Goal: Task Accomplishment & Management: Complete application form

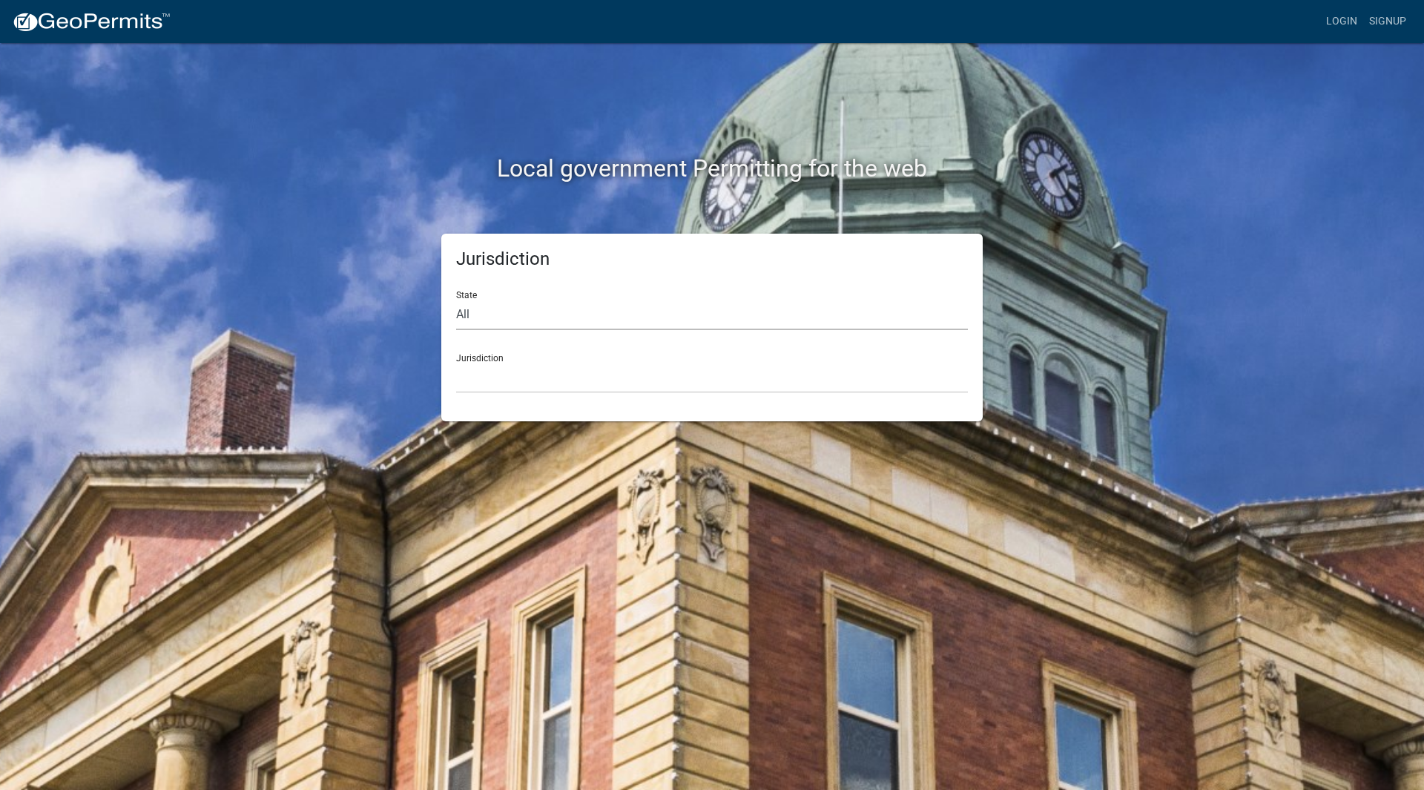
click at [503, 317] on select "All [US_STATE] [US_STATE] [US_STATE] [US_STATE] [US_STATE] [US_STATE] [US_STATE…" at bounding box center [712, 315] width 512 height 30
select select "[US_STATE]"
click at [456, 300] on select "All Colorado Georgia Indiana Iowa Kansas Minnesota Ohio South Carolina Wisconsin" at bounding box center [712, 315] width 512 height 30
click at [527, 380] on select "City of Charlestown, Indiana City of Jeffersonville, Indiana City of Logansport…" at bounding box center [712, 378] width 512 height 30
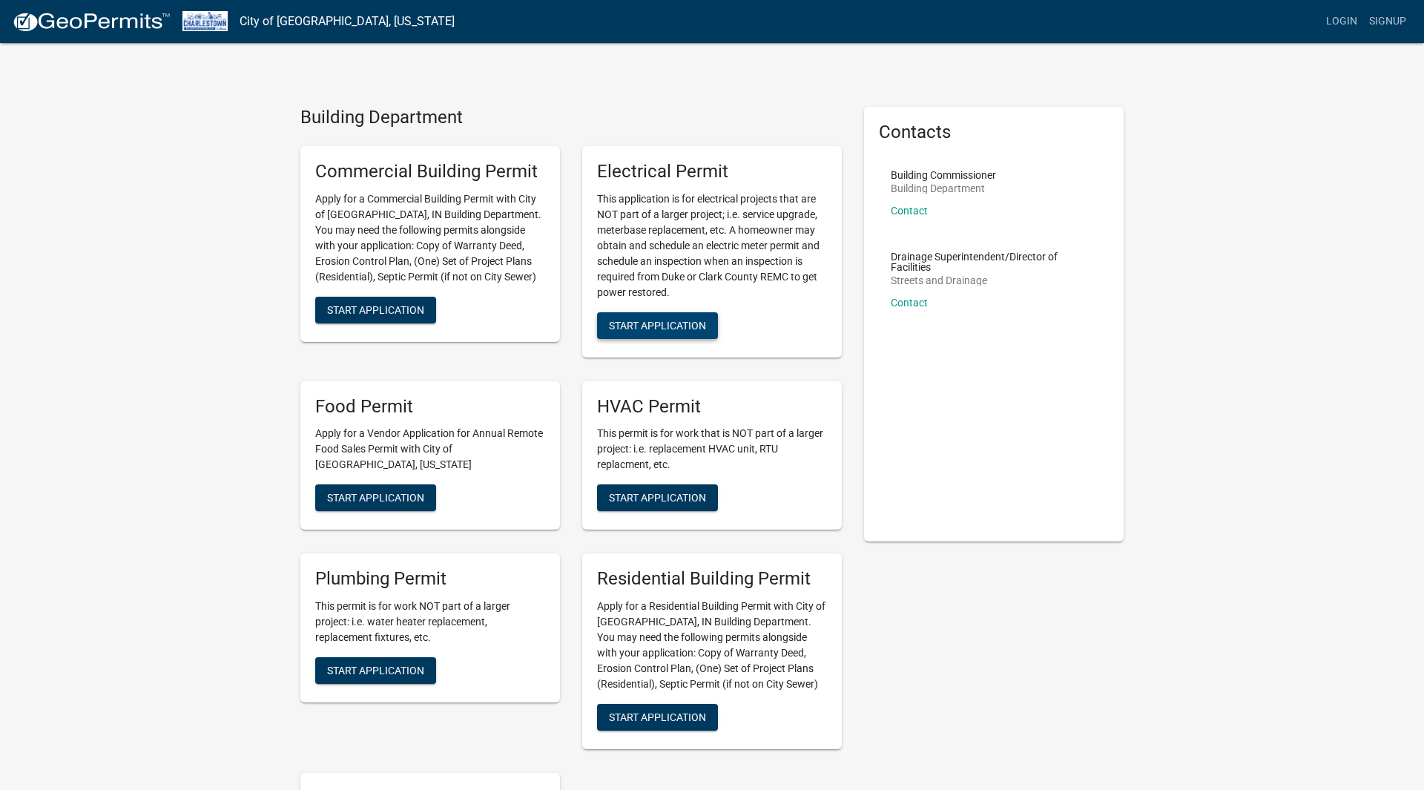
click at [709, 323] on button "Start Application" at bounding box center [657, 325] width 121 height 27
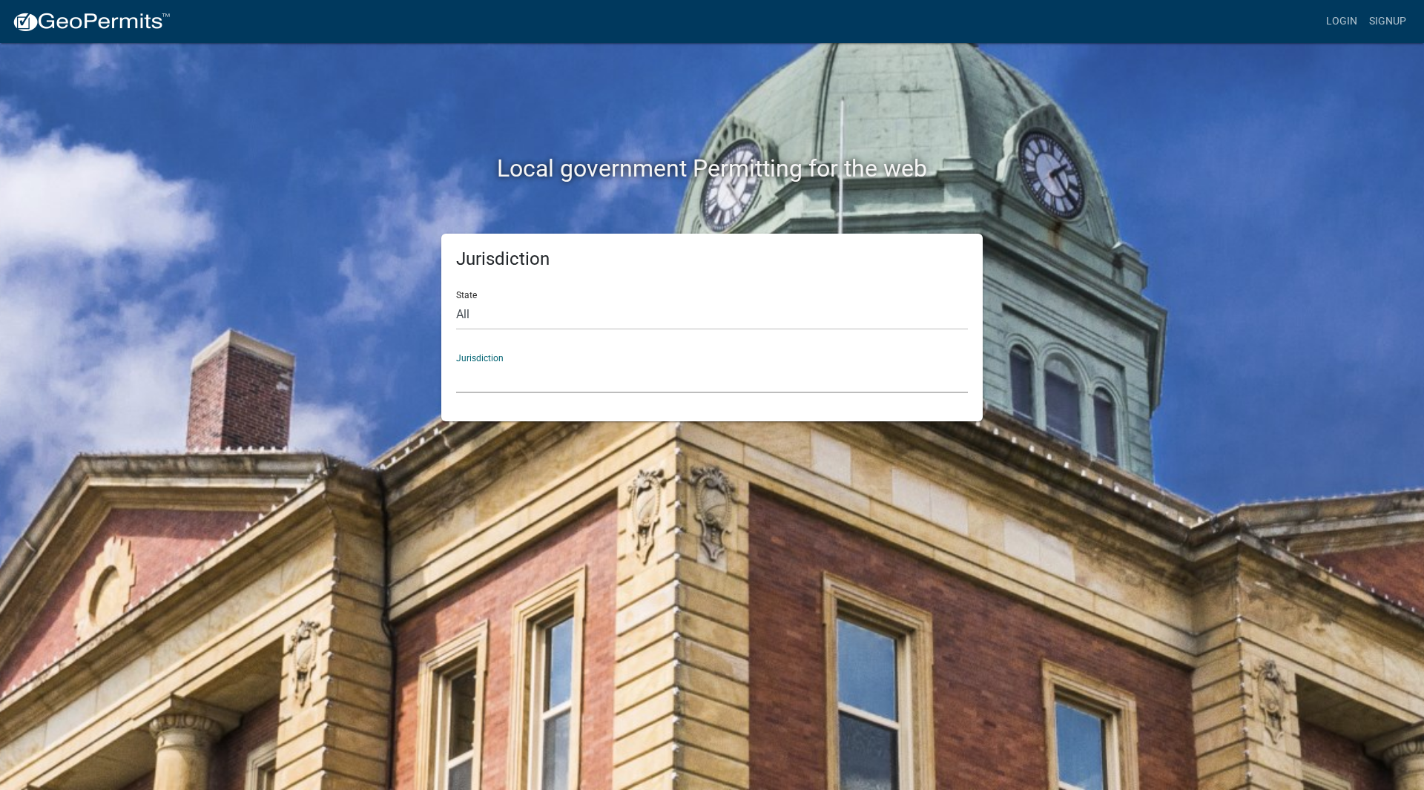
click at [701, 372] on select "Custer County, Colorado Cook County, Georgia Crawford County, Georgia Gilmer Co…" at bounding box center [712, 378] width 512 height 30
click at [274, 354] on div "Local government Permitting for the web Jurisdiction State All Colorado Georgia…" at bounding box center [712, 395] width 1424 height 790
click at [488, 308] on select "All Colorado Georgia Indiana Iowa Kansas Minnesota Ohio South Carolina Wisconsin" at bounding box center [712, 315] width 512 height 30
select select "[US_STATE]"
click at [456, 300] on select "All Colorado Georgia Indiana Iowa Kansas Minnesota Ohio South Carolina Wisconsin" at bounding box center [712, 315] width 512 height 30
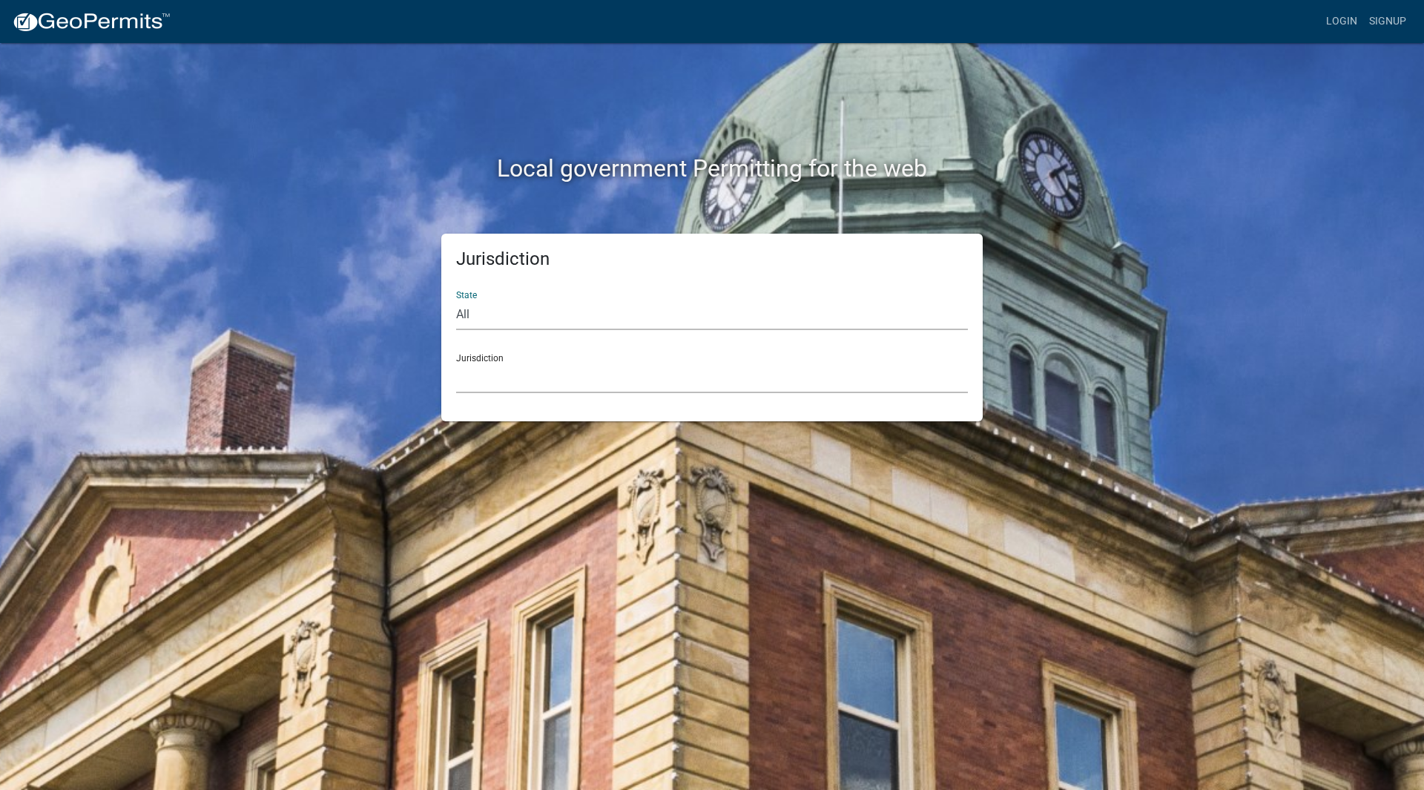
click at [517, 364] on select "City of Charlestown, Indiana City of Jeffersonville, Indiana City of Logansport…" at bounding box center [712, 378] width 512 height 30
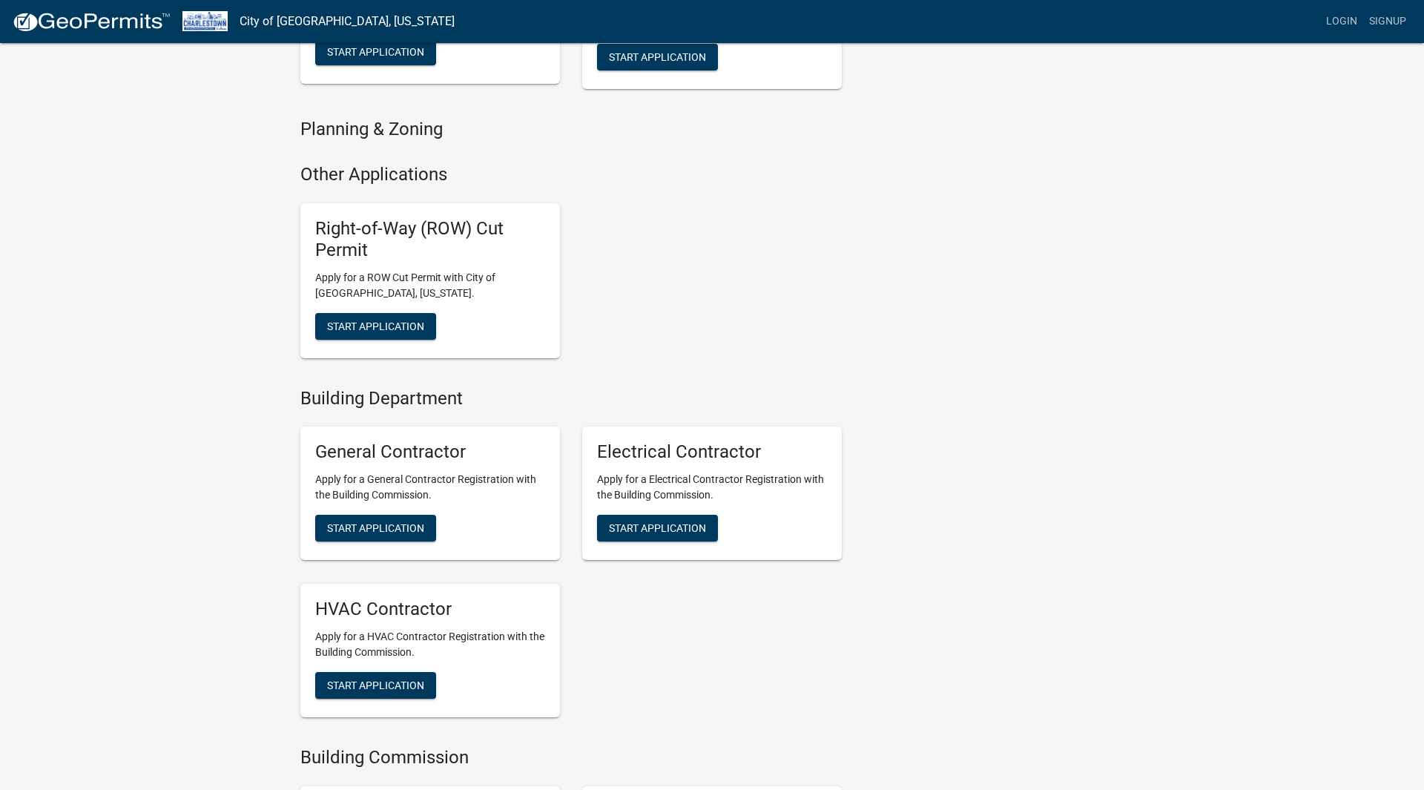
scroll to position [1059, 0]
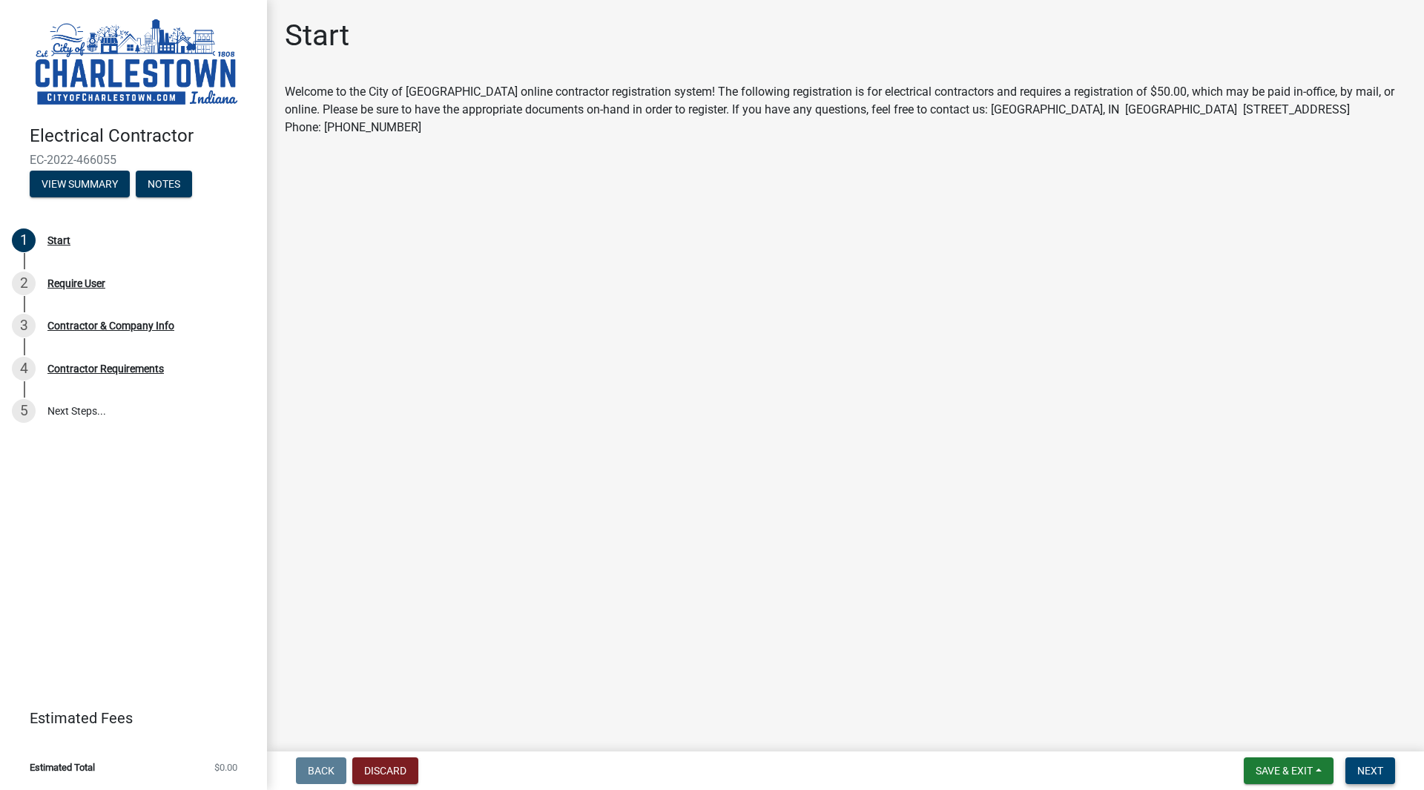
click at [1364, 771] on span "Next" at bounding box center [1370, 770] width 26 height 12
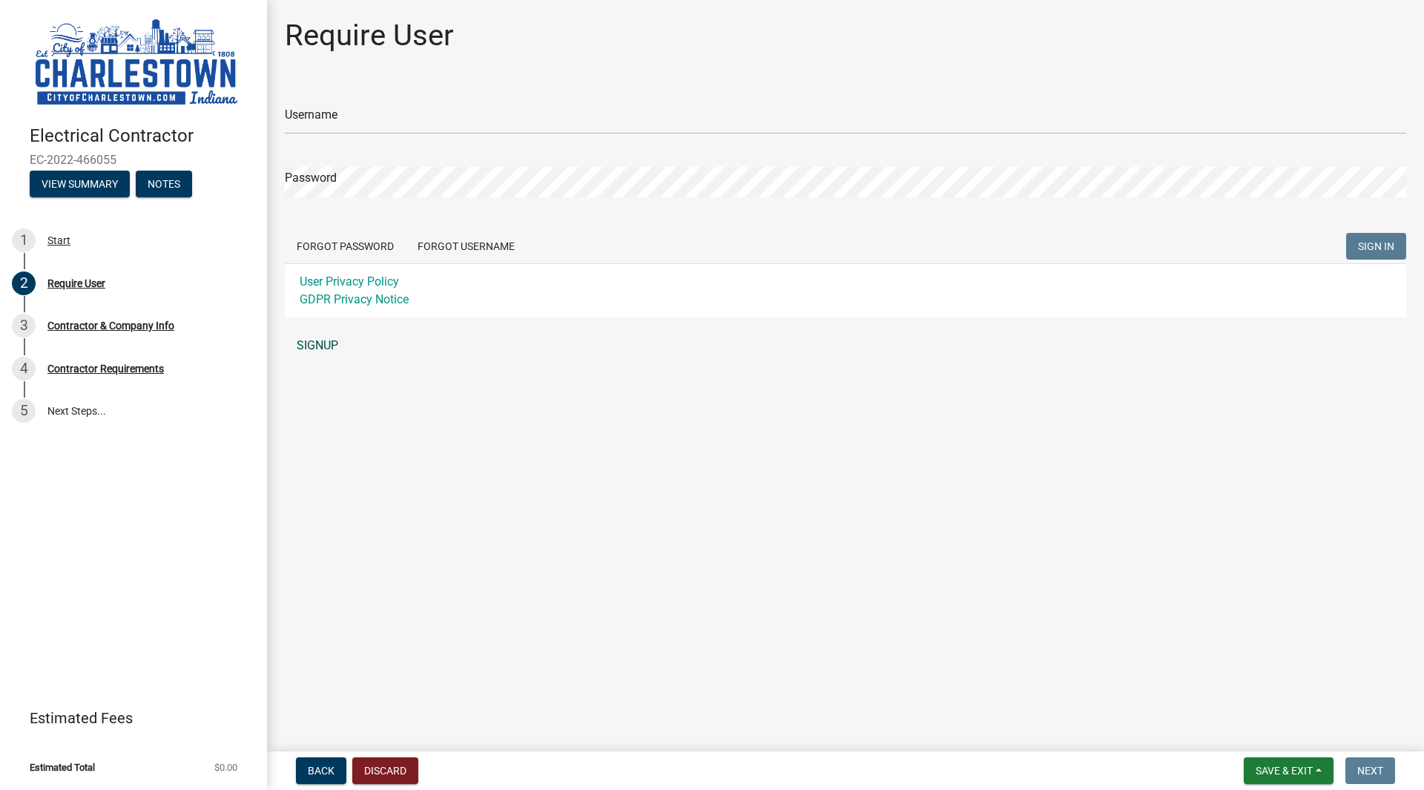
click at [340, 348] on link "SIGNUP" at bounding box center [845, 346] width 1121 height 30
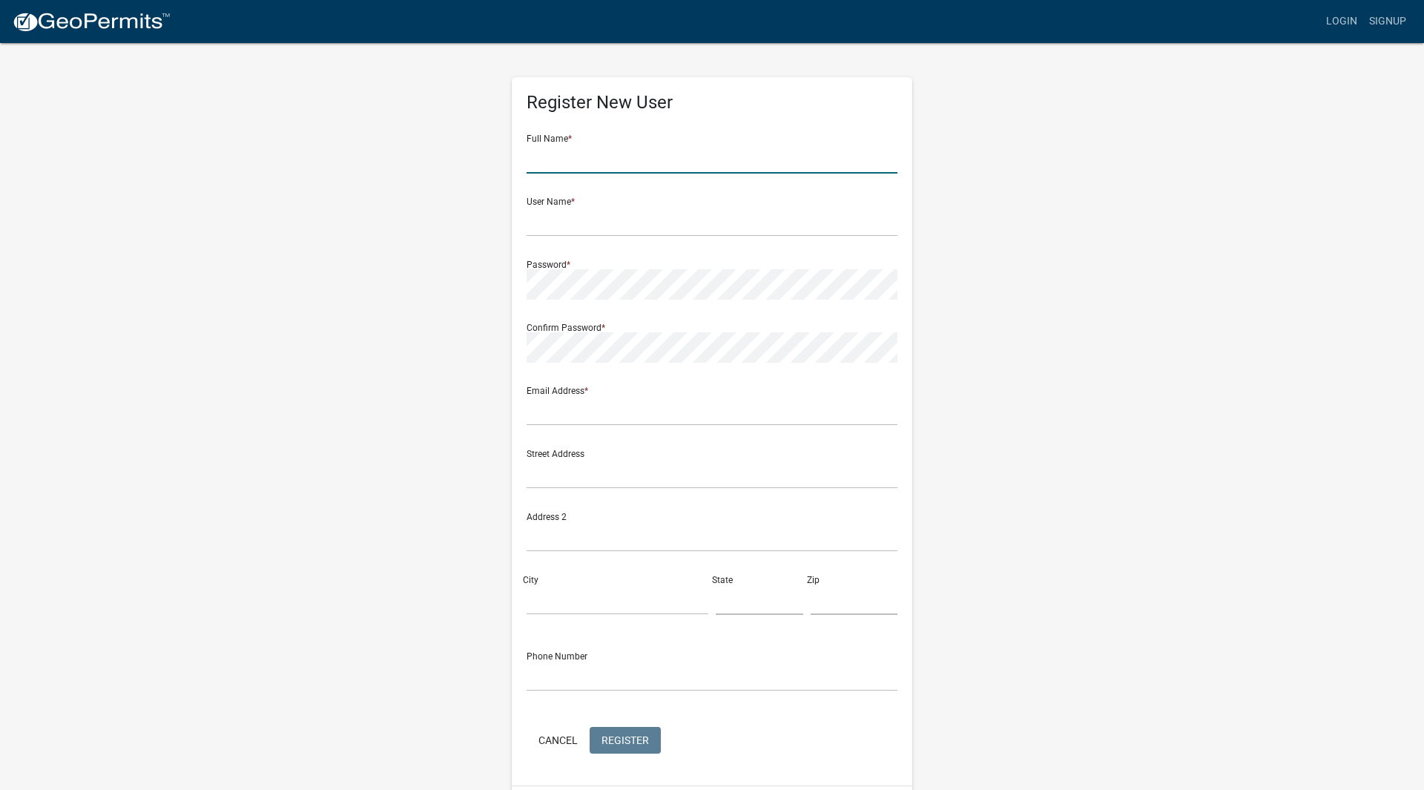
click at [569, 168] on input "text" at bounding box center [711, 158] width 371 height 30
click at [571, 159] on input "[PERSON_NAME]" at bounding box center [711, 158] width 371 height 30
type input "Craig Woodlee"
type input "cwoodlee"
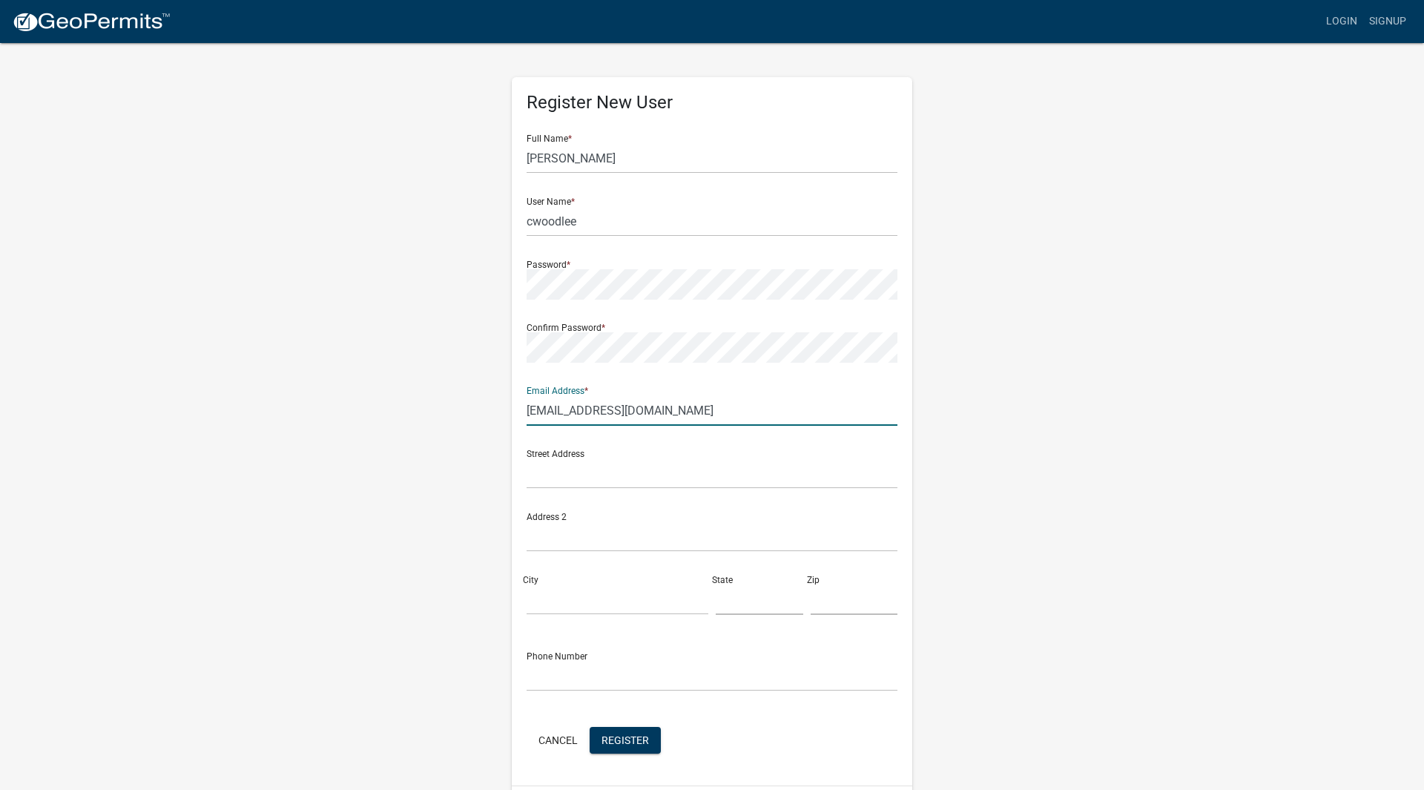
type input "[EMAIL_ADDRESS][DOMAIN_NAME]"
type input "[STREET_ADDRESS]"
type input "[GEOGRAPHIC_DATA]"
type input "KY"
type input "40291"
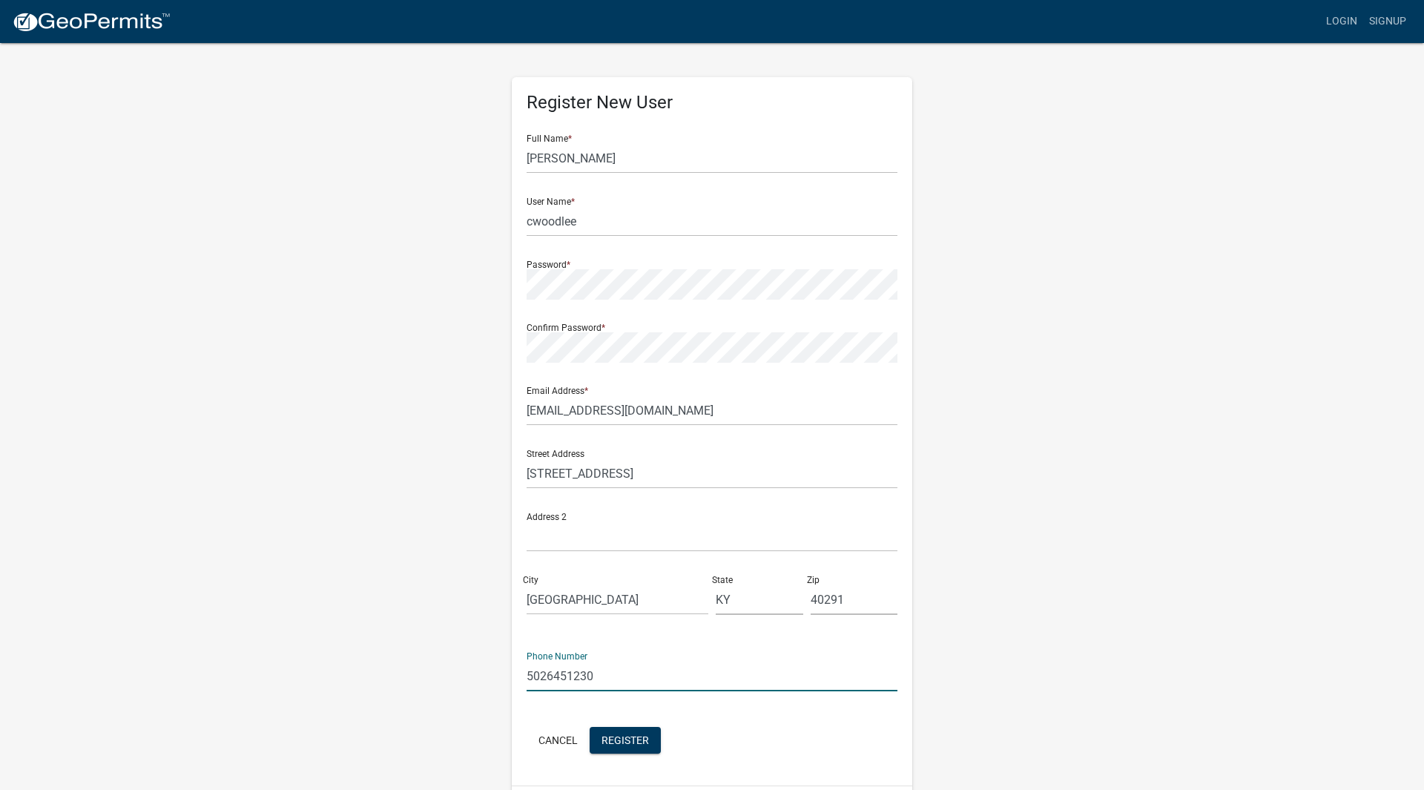
type input "5026451230"
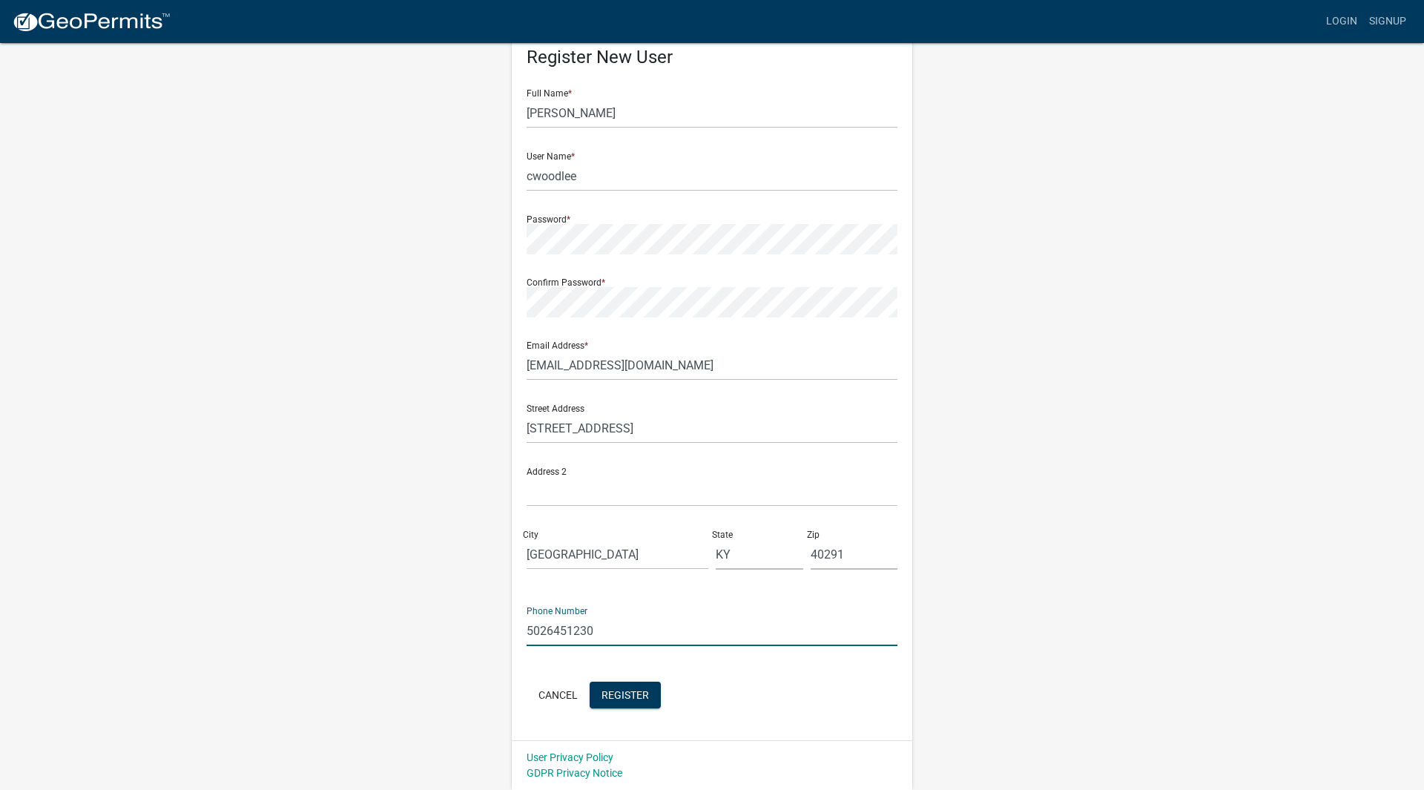
click at [627, 639] on input "5026451230" at bounding box center [711, 630] width 371 height 30
type input "5022718596"
click at [357, 717] on div "Register New User Full Name * Craig Woodlee User Name * cwoodlee Password * Con…" at bounding box center [711, 392] width 845 height 793
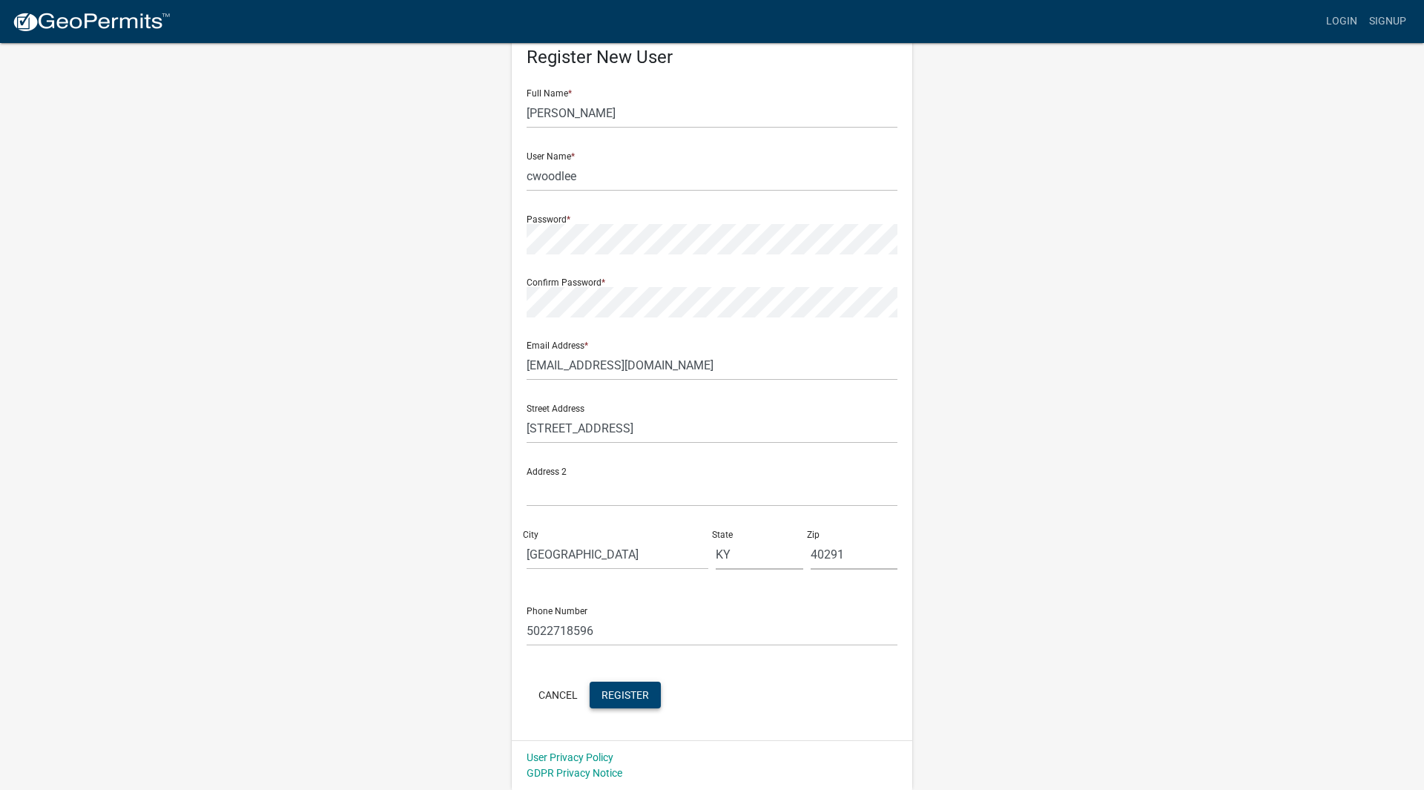
click at [632, 700] on span "Register" at bounding box center [624, 694] width 47 height 12
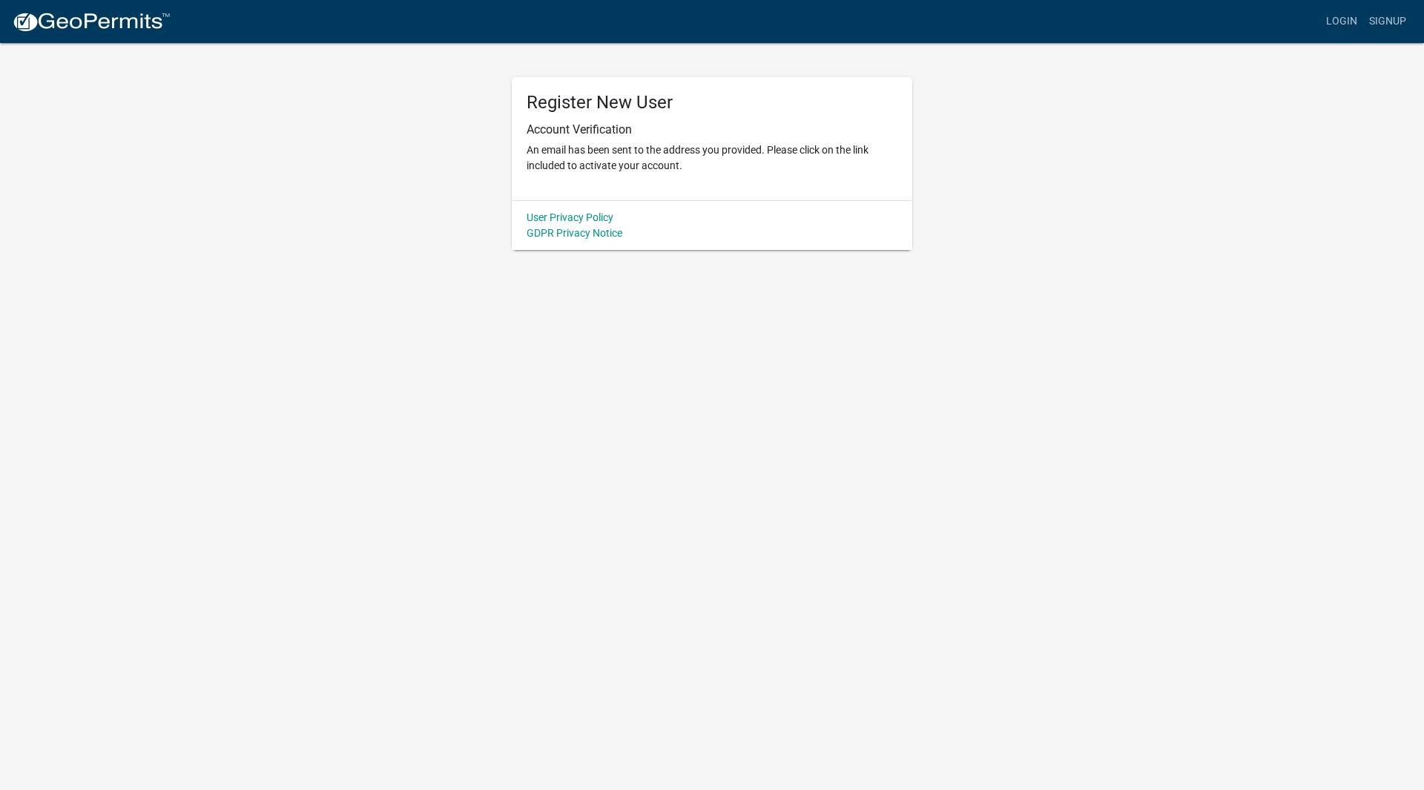
scroll to position [0, 0]
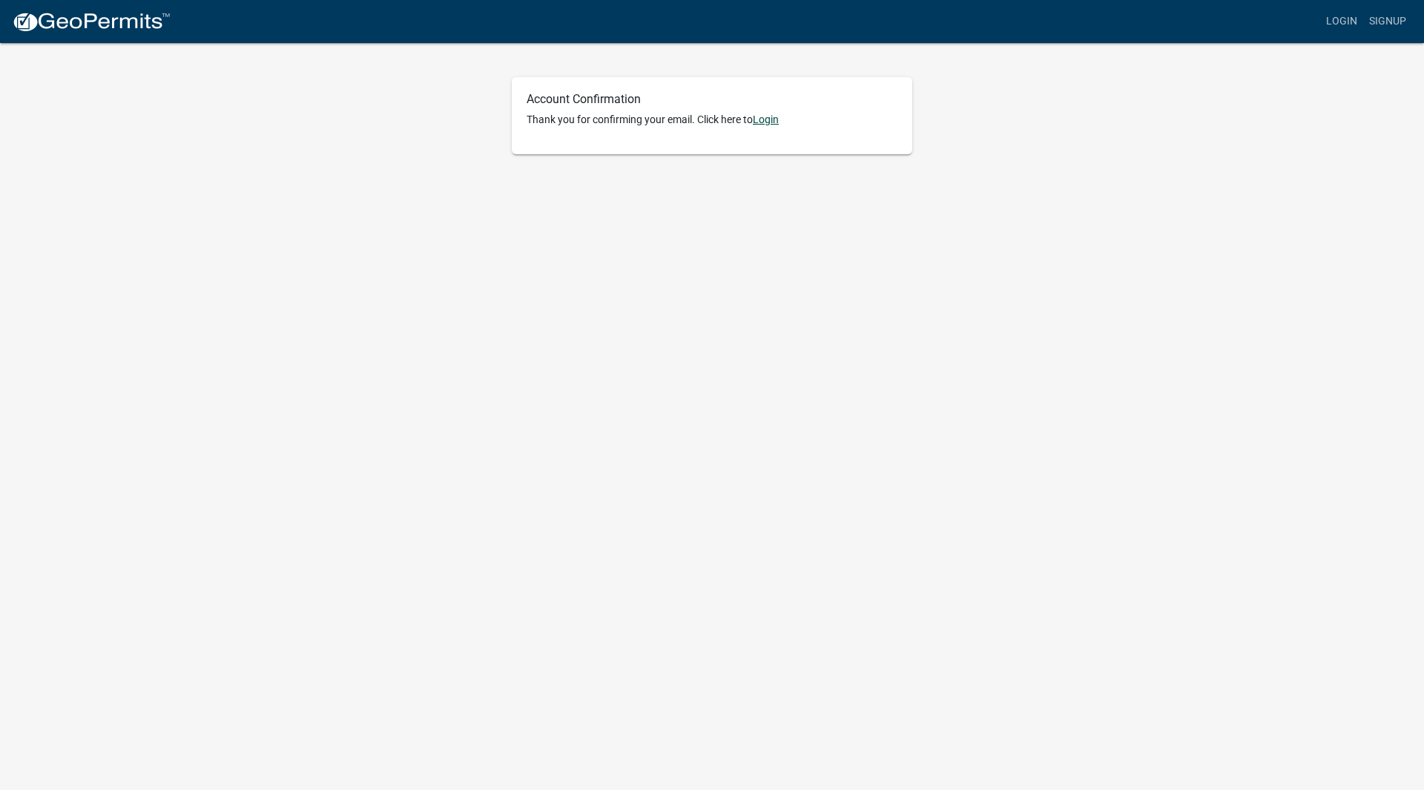
click at [768, 115] on link "Login" at bounding box center [766, 119] width 26 height 12
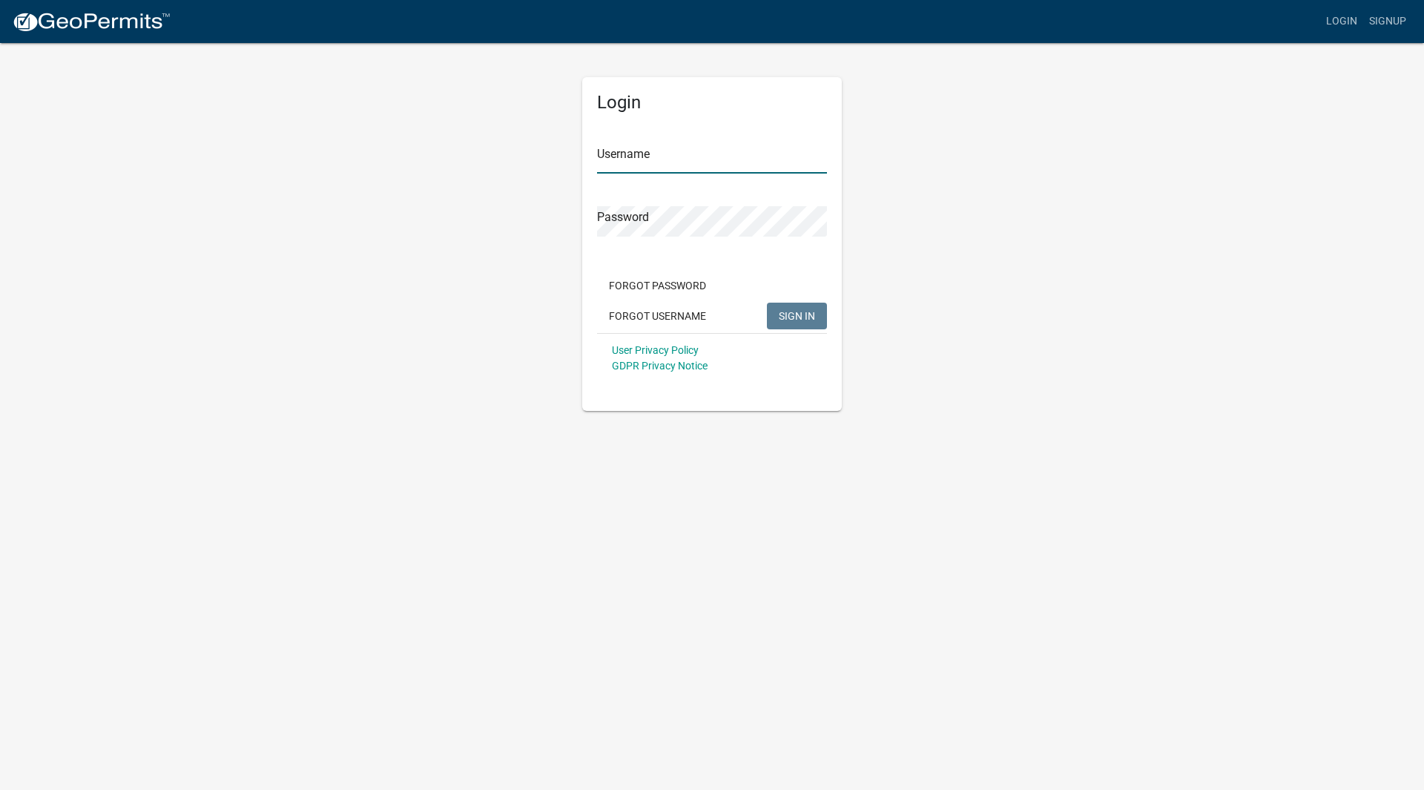
click at [666, 154] on input "Username" at bounding box center [712, 158] width 230 height 30
type input "cwoodlee"
click at [767, 303] on button "SIGN IN" at bounding box center [797, 316] width 60 height 27
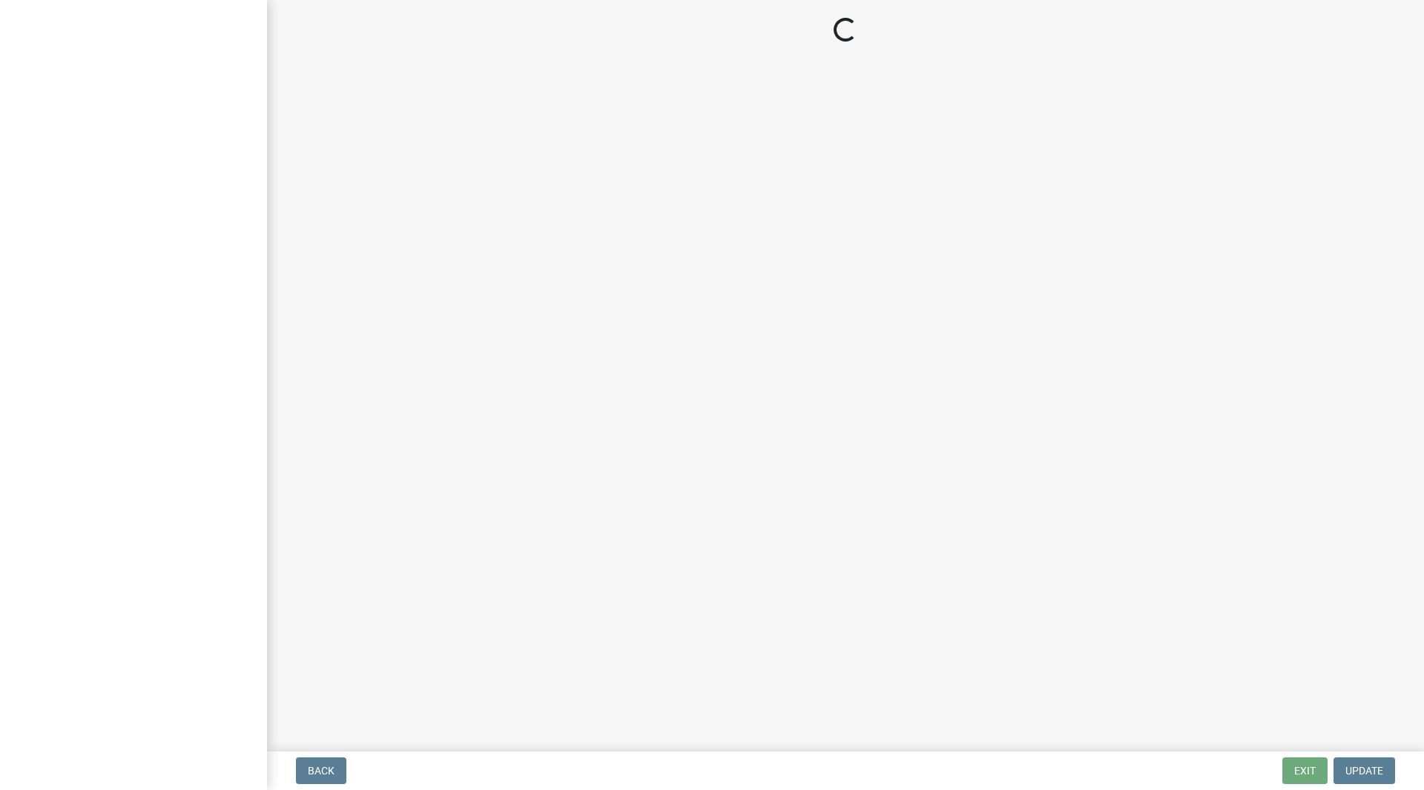
select select "KY"
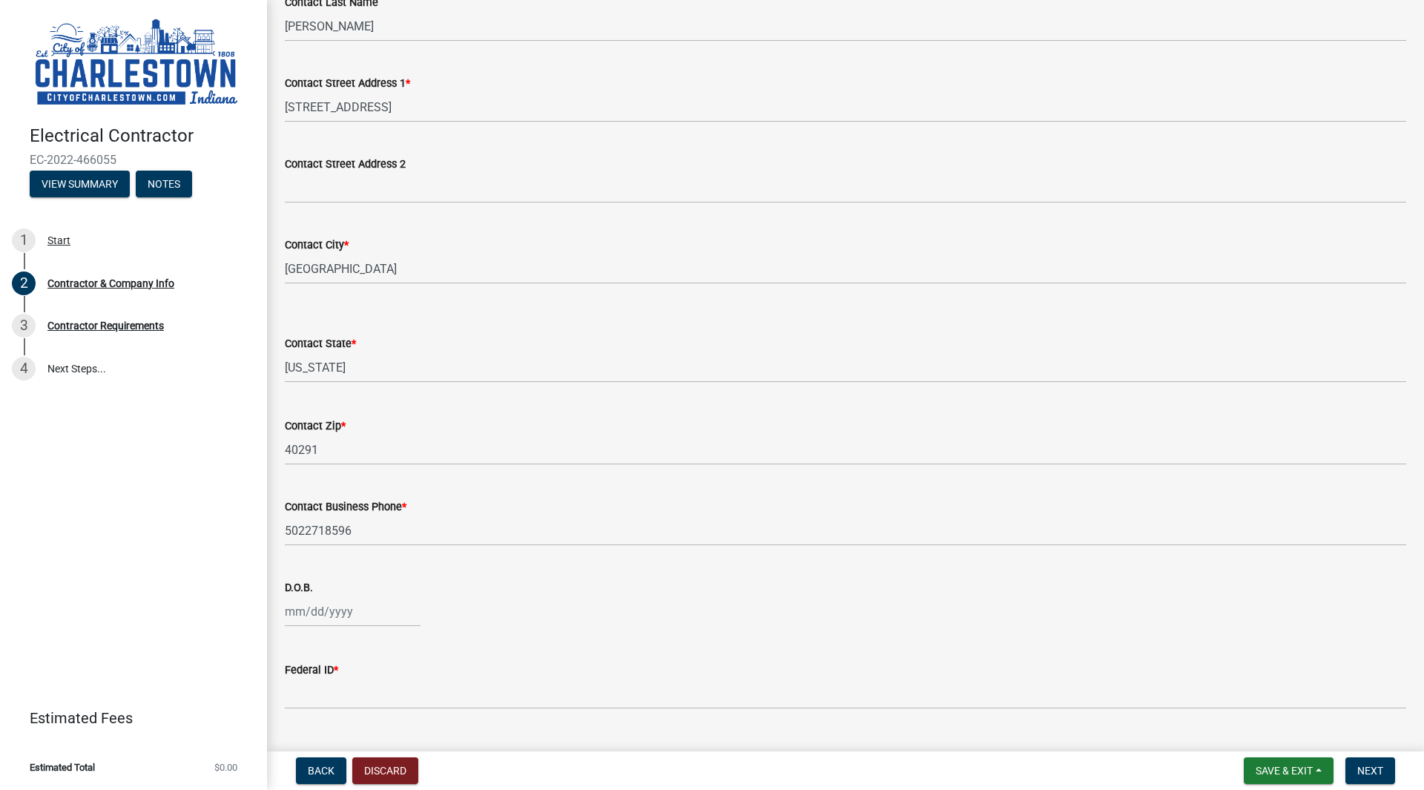
scroll to position [467, 0]
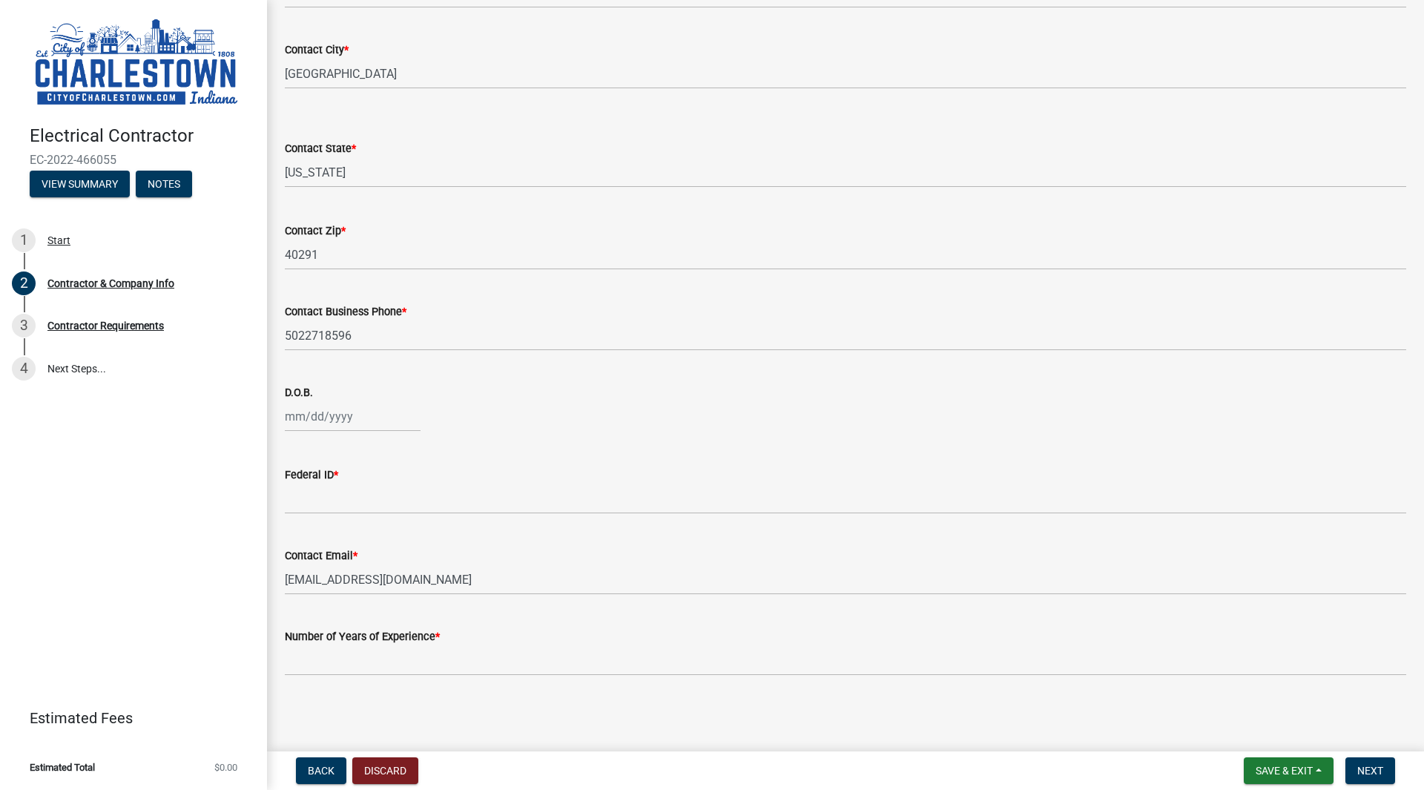
select select "8"
click at [292, 417] on div "[PERSON_NAME] Feb Mar Apr [PERSON_NAME][DATE] Oct Nov [DATE] 1526 1527 1528 152…" at bounding box center [353, 416] width 136 height 30
click at [386, 445] on select "1525 1526 1527 1528 1529 1530 1531 1532 1533 1534 1535 1536 1537 1538 1539 1540…" at bounding box center [400, 448] width 53 height 22
select select "1992"
click at [374, 437] on select "1525 1526 1527 1528 1529 1530 1531 1532 1533 1534 1535 1536 1537 1538 1539 1540…" at bounding box center [400, 448] width 53 height 22
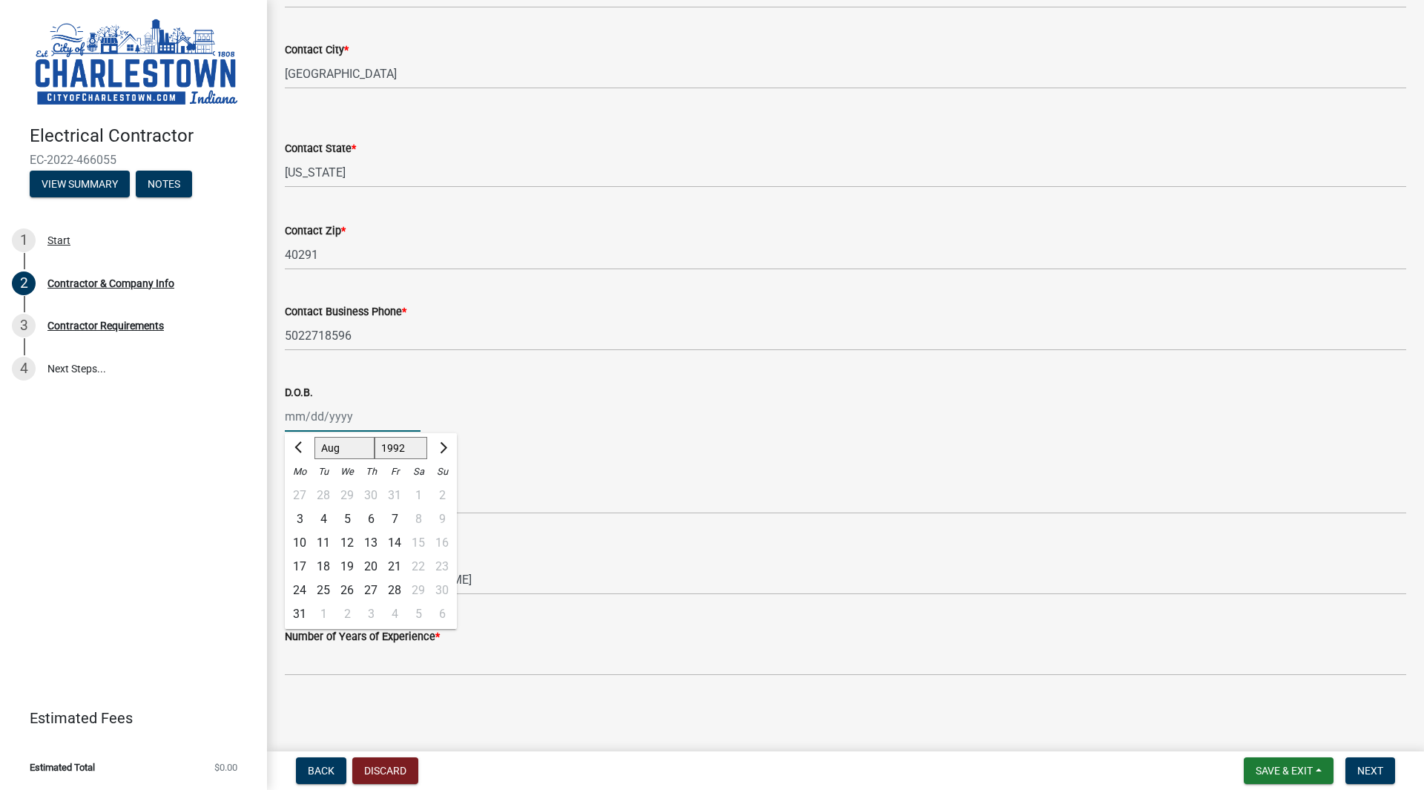
click at [338, 454] on select "Jan Feb Mar Apr May Jun [DATE] Aug Sep Oct Nov Dec" at bounding box center [344, 448] width 60 height 22
select select "3"
click at [314, 437] on select "Jan Feb Mar Apr May Jun [DATE] Aug Sep Oct Nov Dec" at bounding box center [344, 448] width 60 height 22
click at [327, 518] on div "3" at bounding box center [323, 519] width 24 height 24
type input "[DATE]"
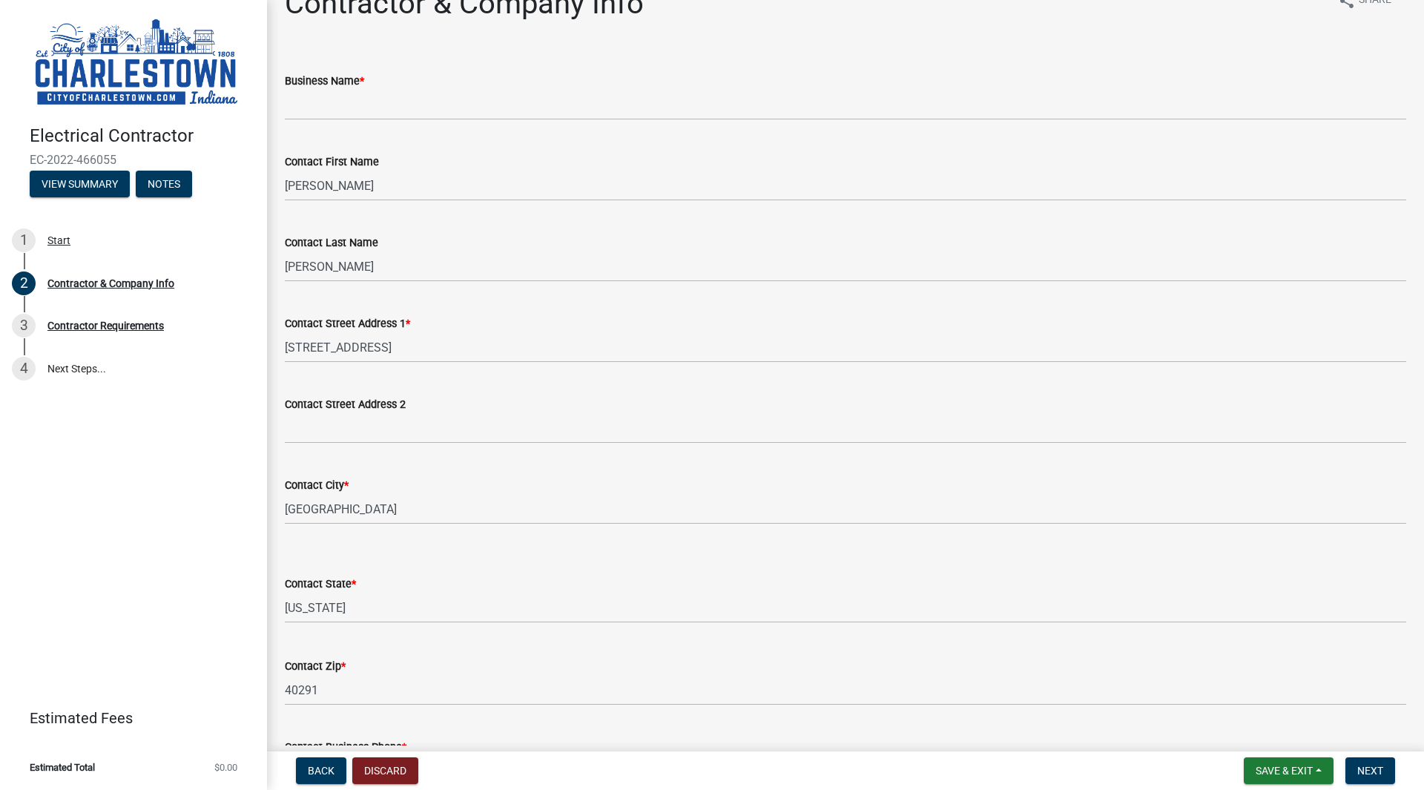
scroll to position [0, 0]
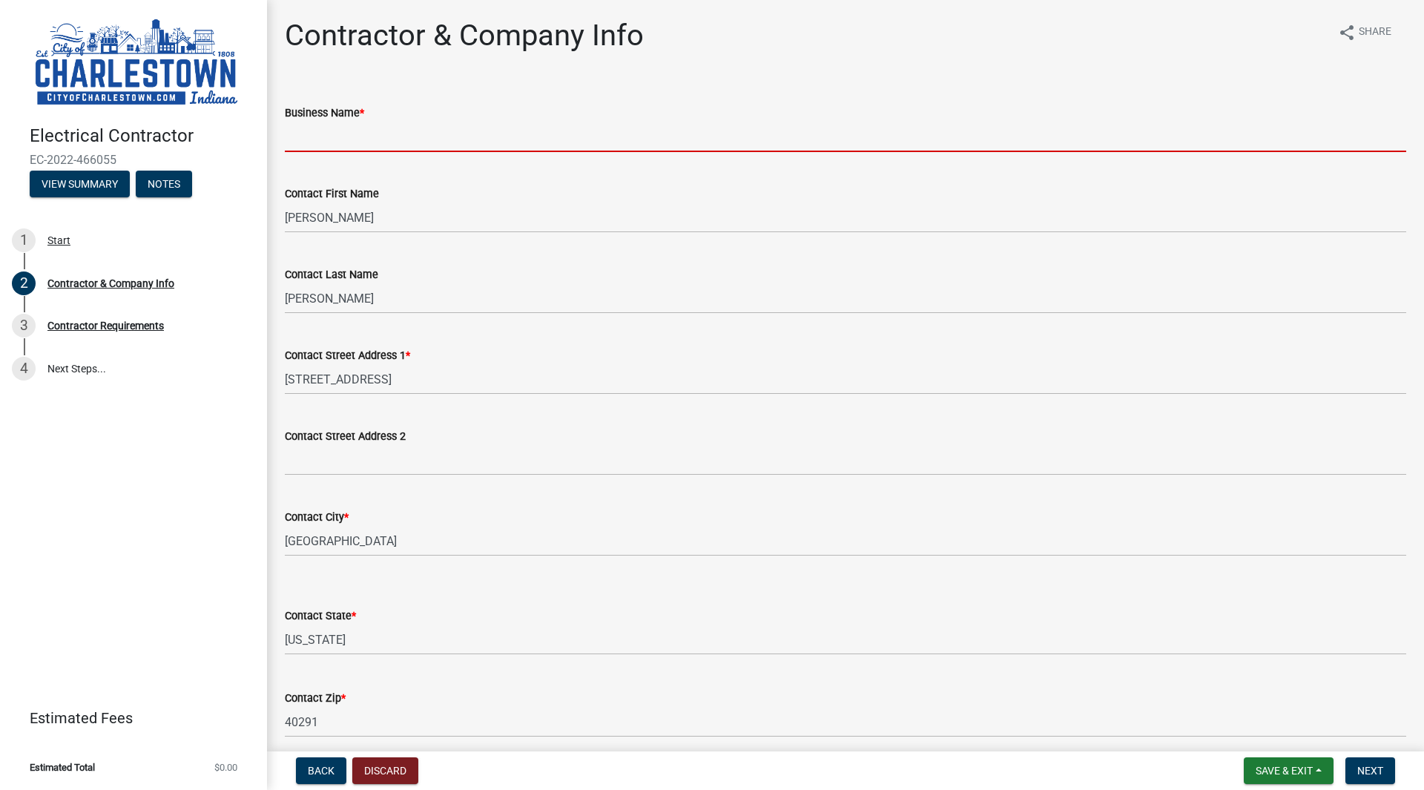
click at [307, 137] on input "Business Name *" at bounding box center [845, 137] width 1121 height 30
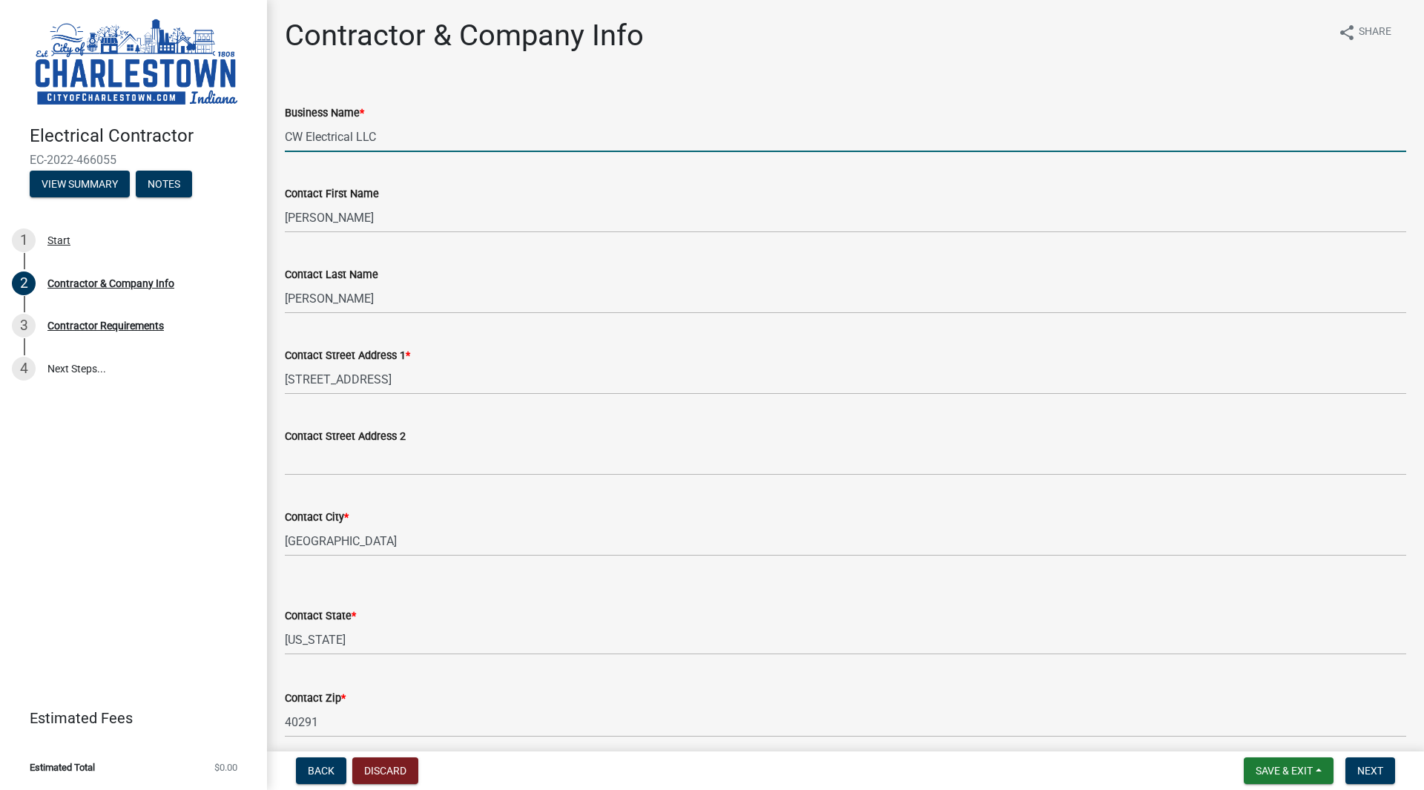
type input "CW Electrical LLC"
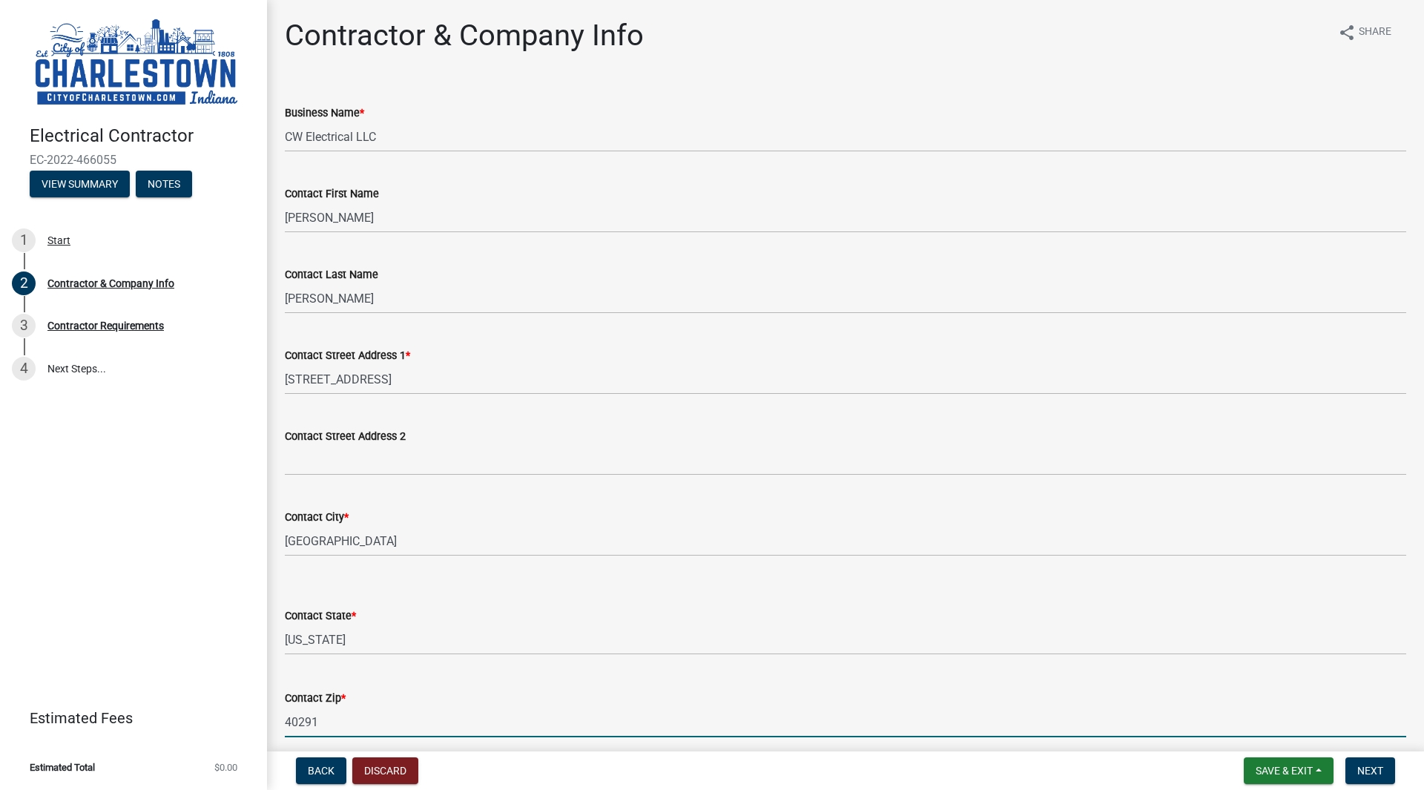
scroll to position [430, 0]
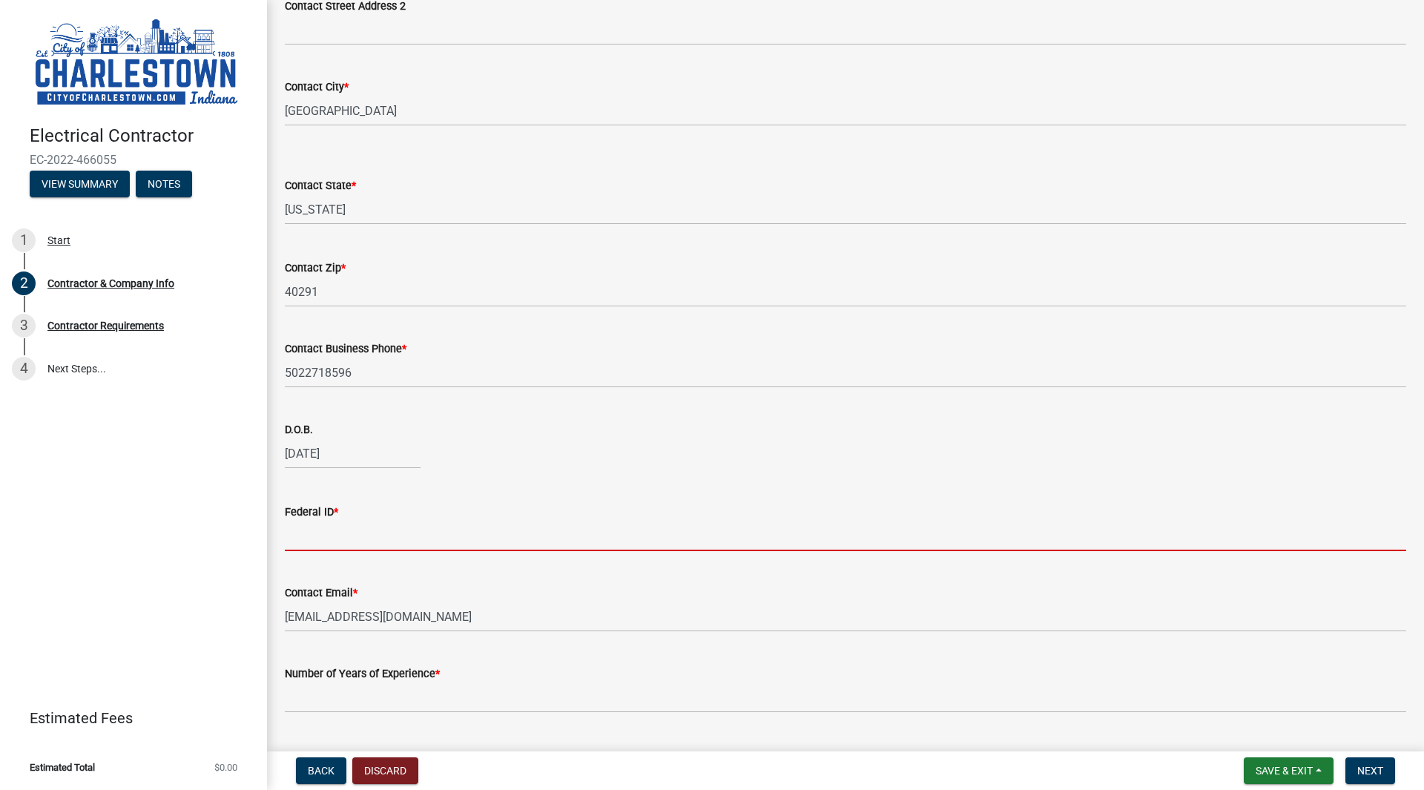
click at [305, 533] on input "Federal ID *" at bounding box center [845, 536] width 1121 height 30
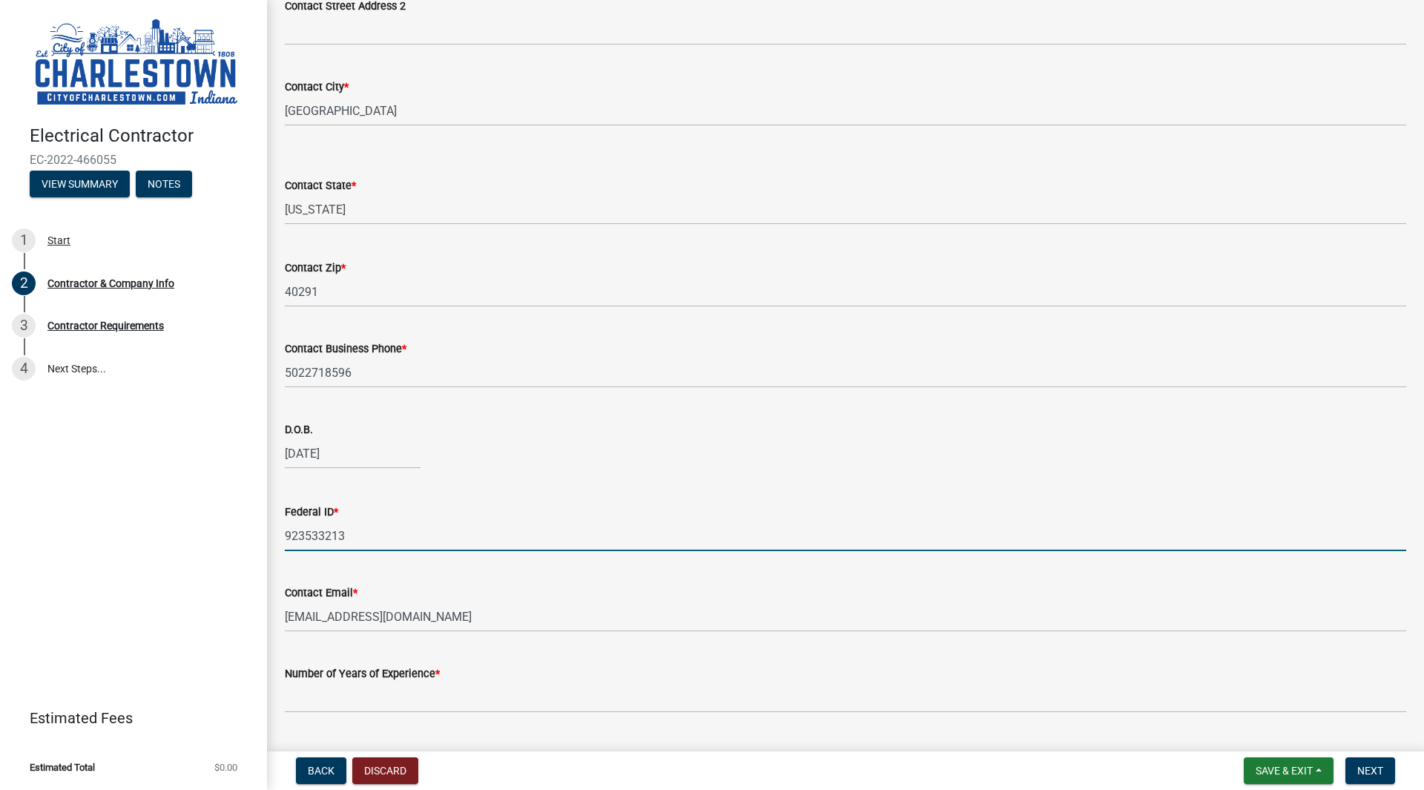
type input "923533213"
click at [503, 609] on input "[EMAIL_ADDRESS][DOMAIN_NAME]" at bounding box center [845, 616] width 1121 height 30
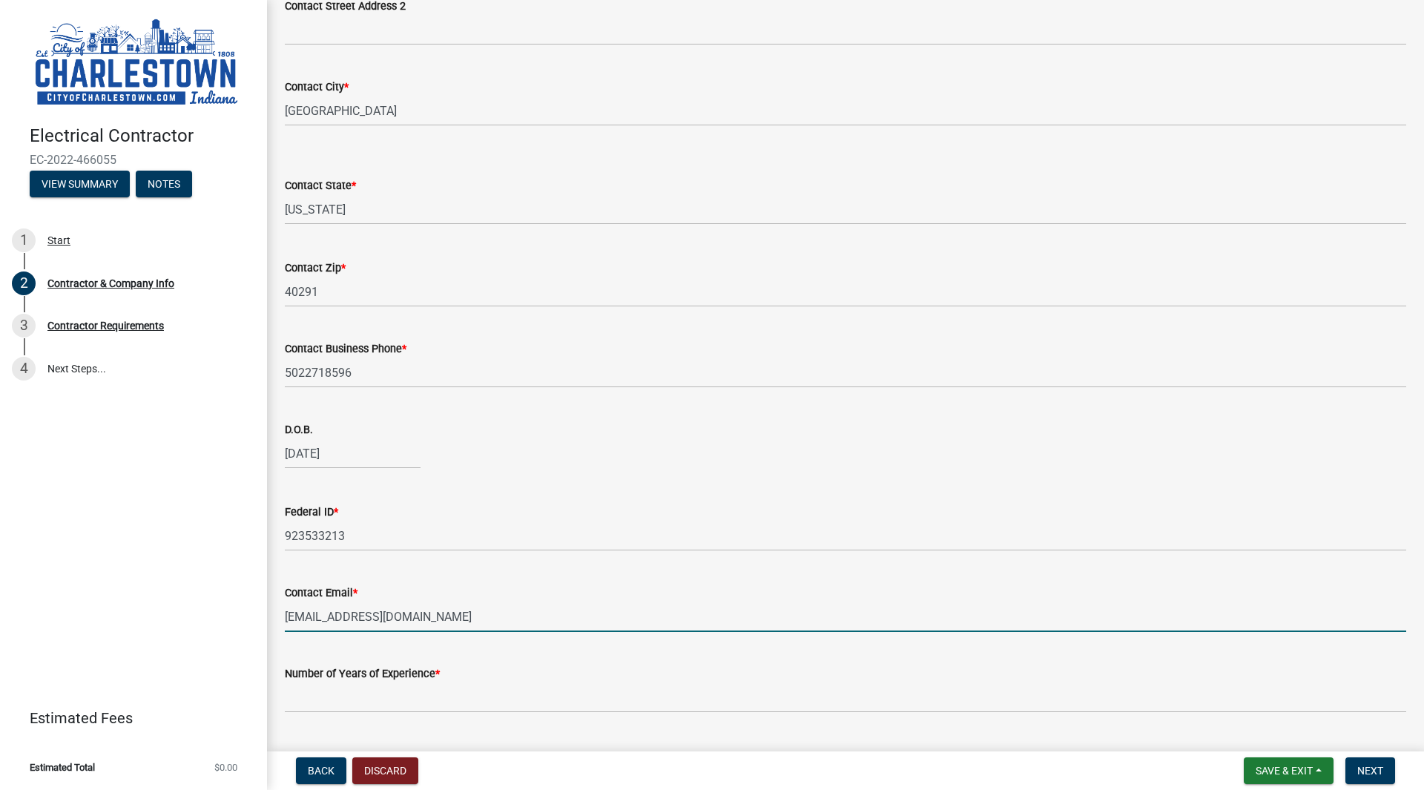
scroll to position [467, 0]
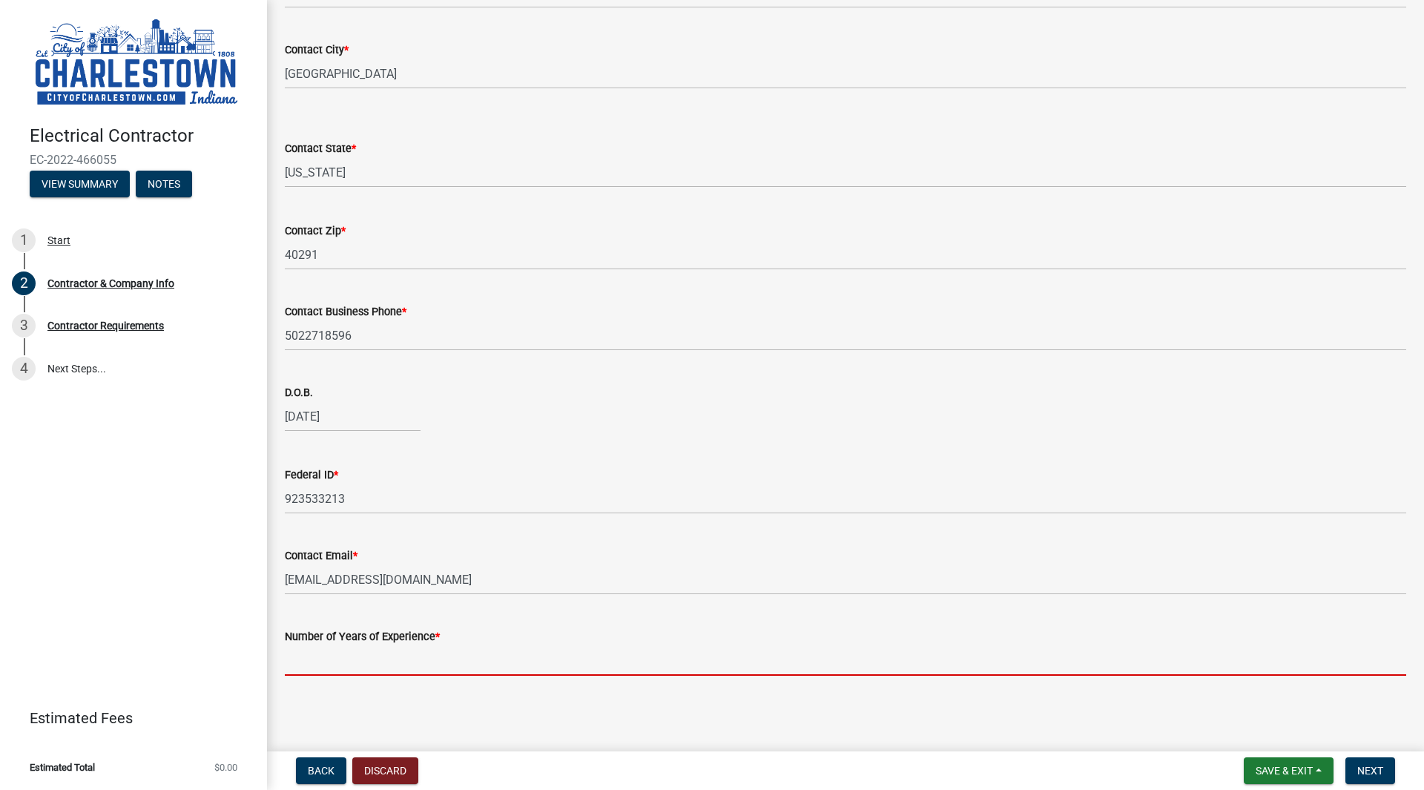
click at [552, 661] on input "Number of Years of Experience *" at bounding box center [845, 660] width 1121 height 30
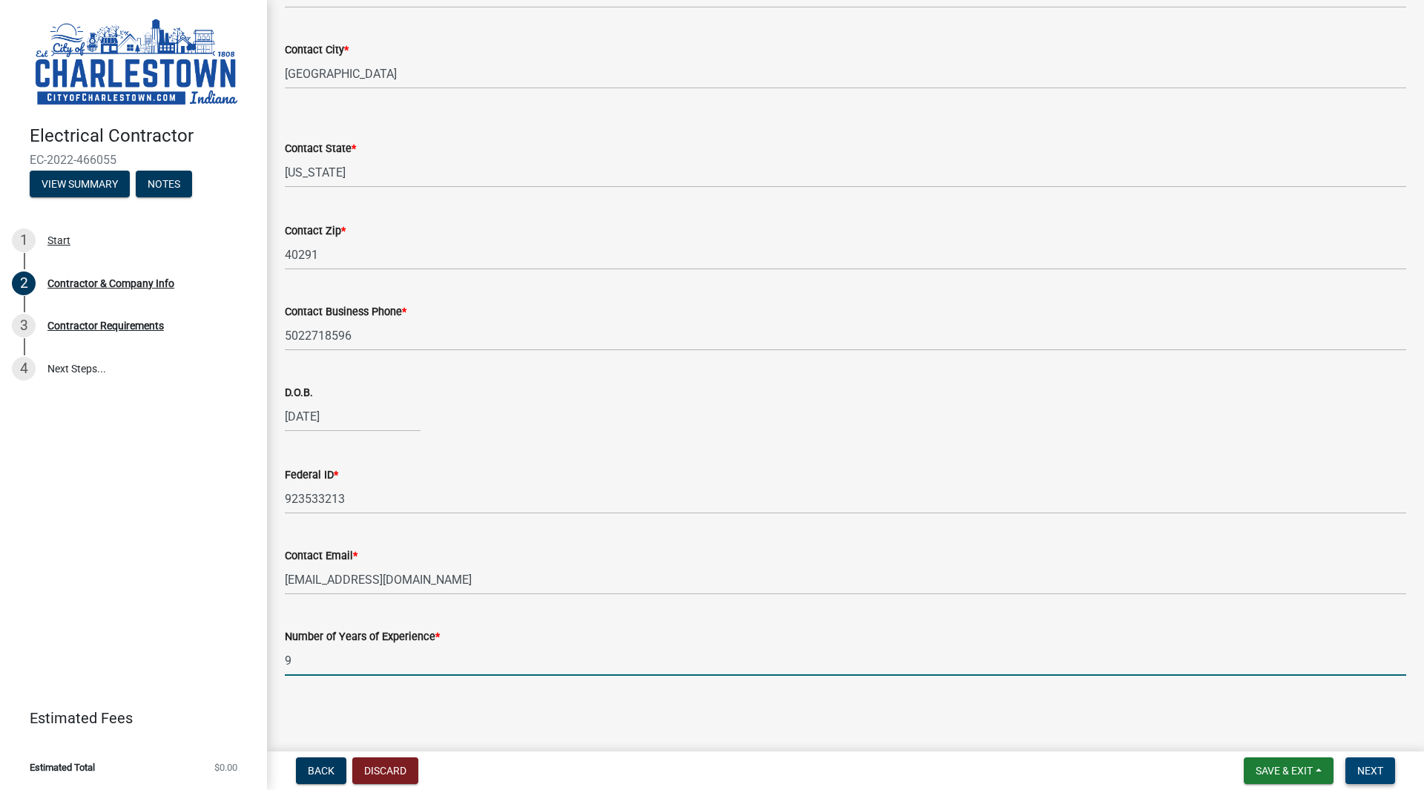
type input "9"
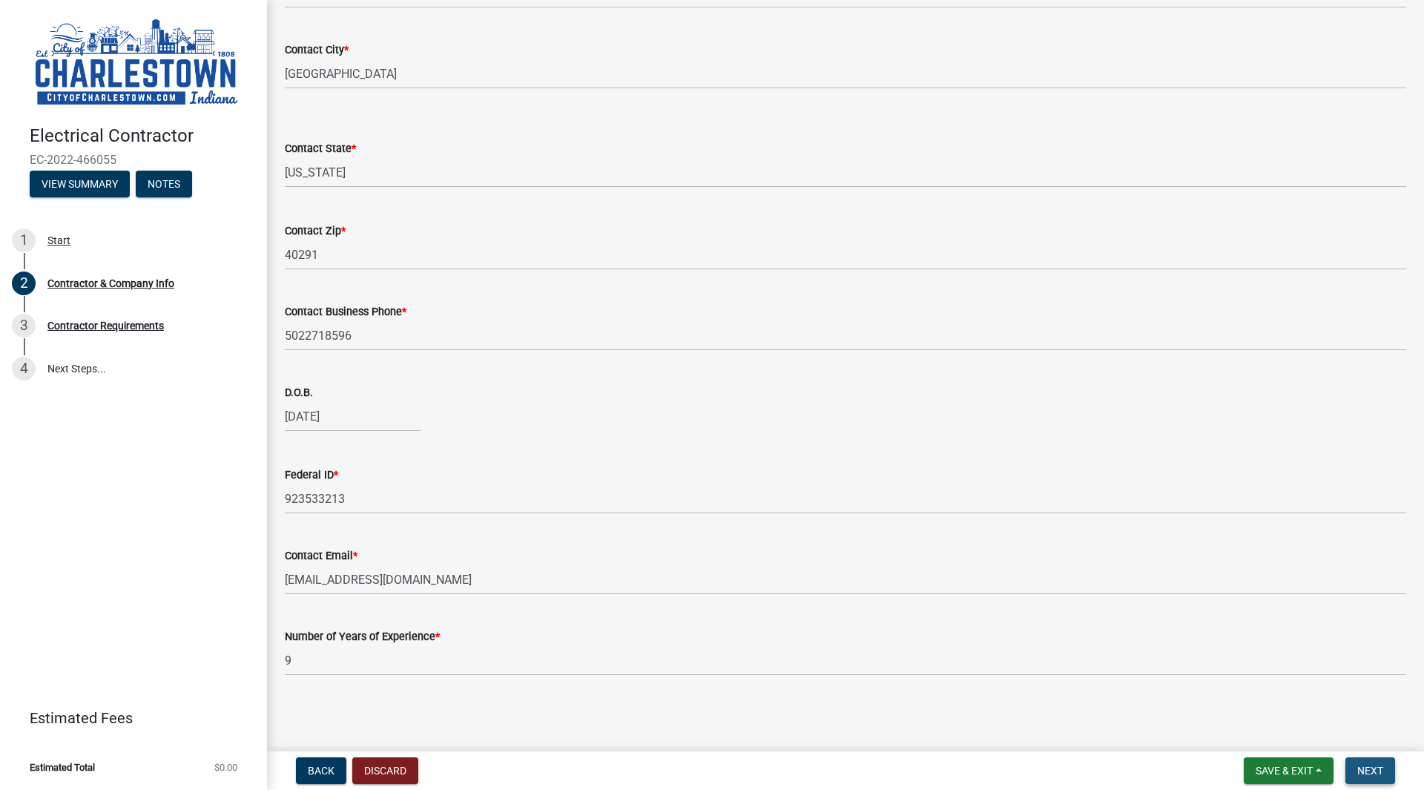
click at [1380, 761] on button "Next" at bounding box center [1370, 770] width 50 height 27
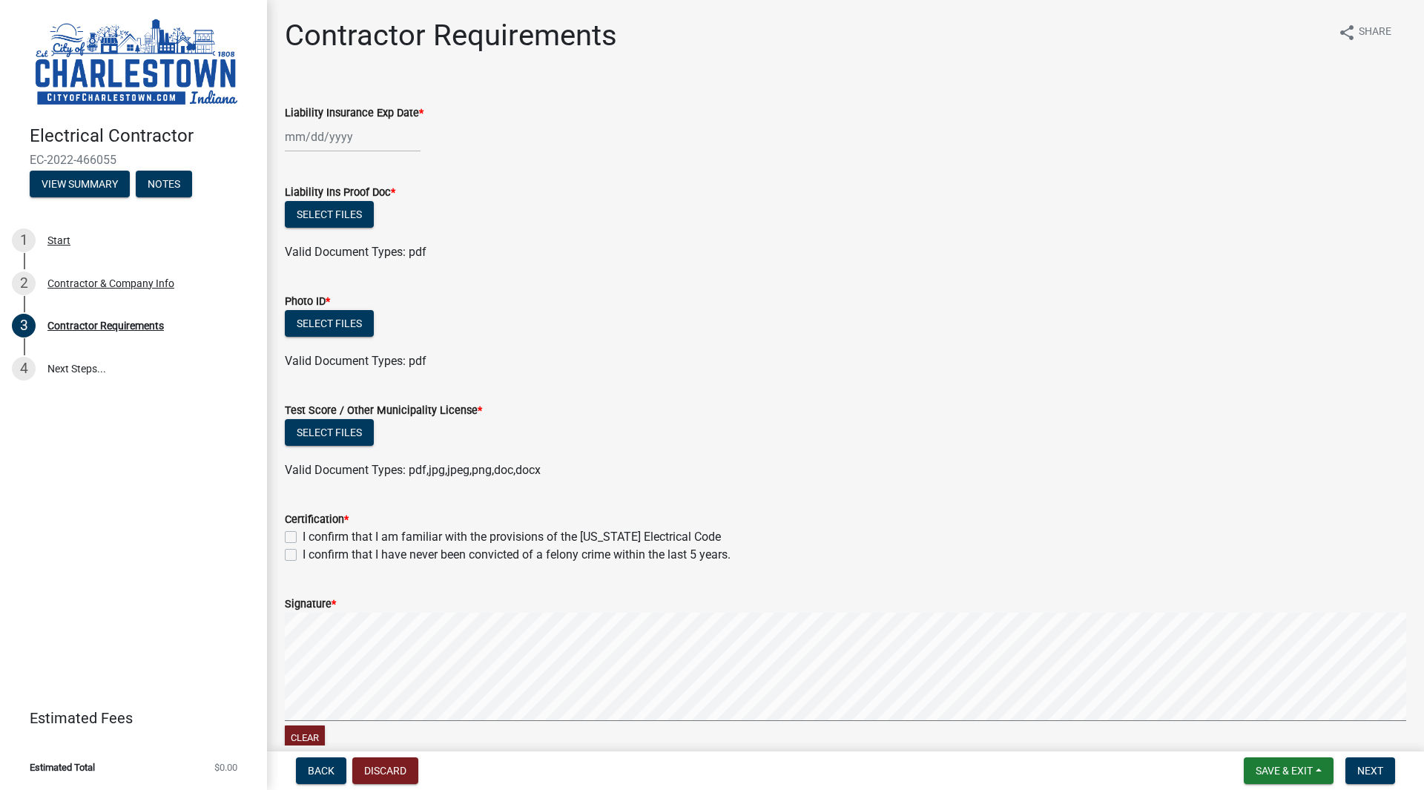
click at [296, 139] on div at bounding box center [353, 137] width 136 height 30
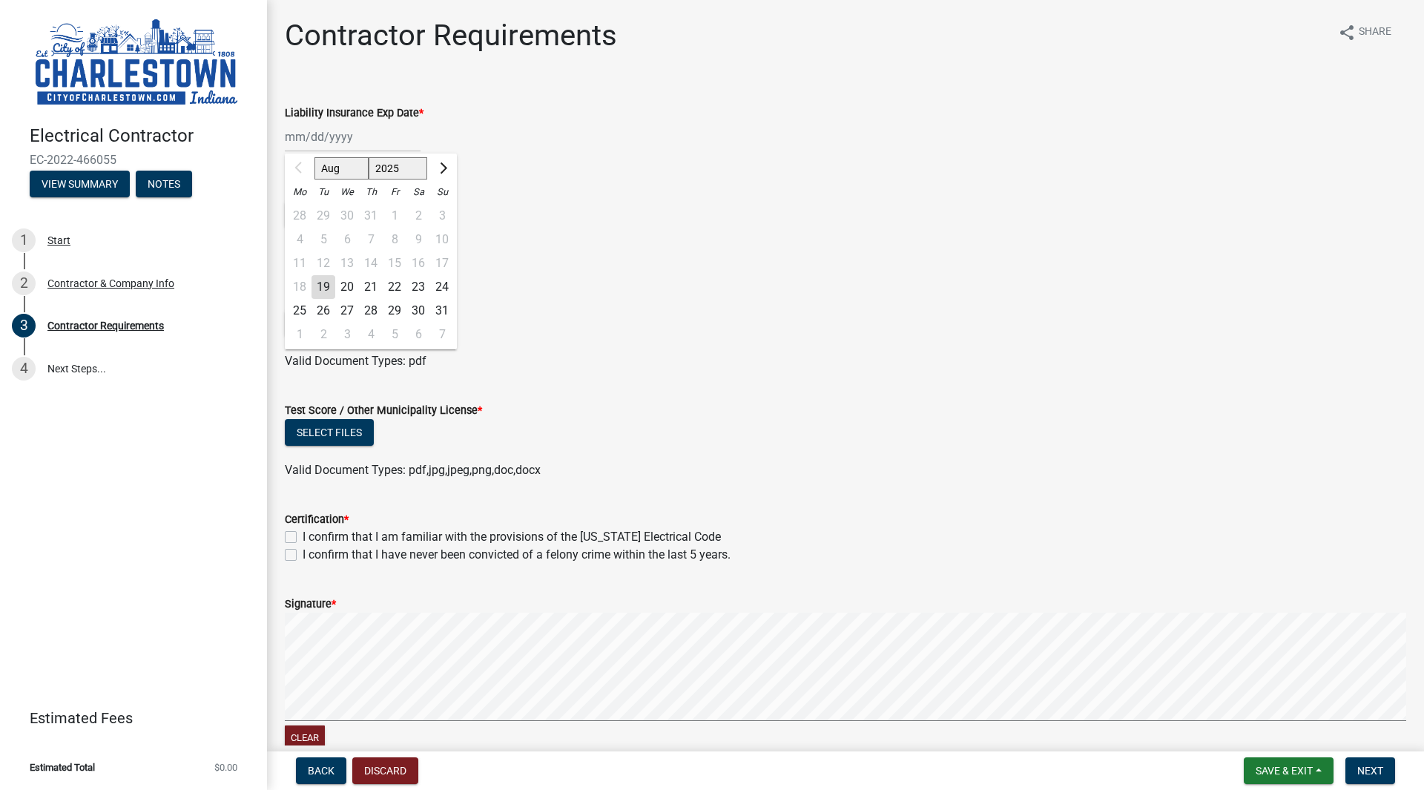
click at [754, 426] on div "Select files" at bounding box center [845, 434] width 1121 height 30
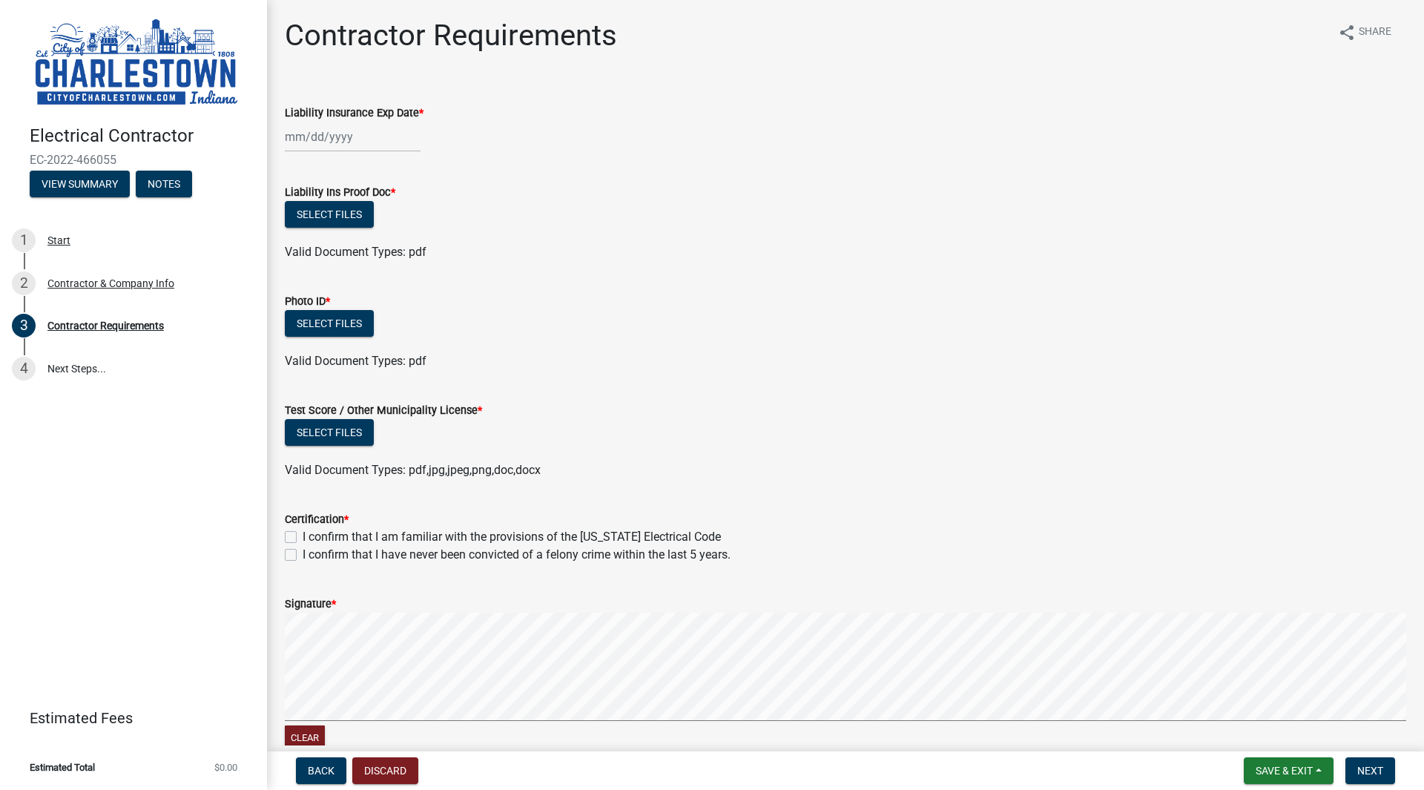
click at [303, 535] on label "I confirm that I am familiar with the provisions of the [US_STATE] Electrical C…" at bounding box center [512, 537] width 418 height 18
click at [303, 535] on input "I confirm that I am familiar with the provisions of the [US_STATE] Electrical C…" at bounding box center [308, 533] width 10 height 10
checkbox input "true"
click at [303, 551] on label "I confirm that I have never been convicted of a felony crime within the last 5 …" at bounding box center [517, 555] width 428 height 18
click at [303, 551] on input "I confirm that I have never been convicted of a felony crime within the last 5 …" at bounding box center [308, 551] width 10 height 10
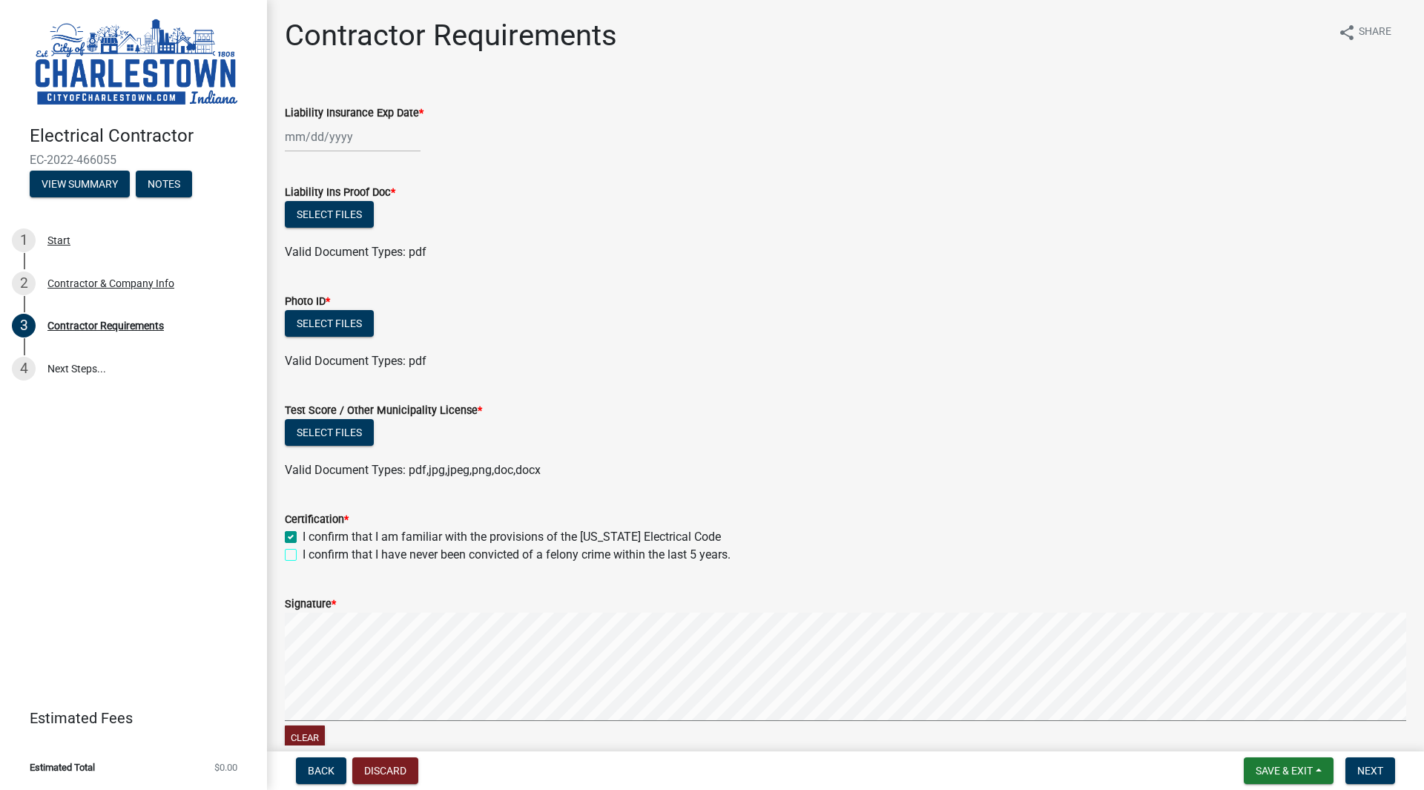
checkbox input "true"
click at [296, 138] on div at bounding box center [353, 137] width 136 height 30
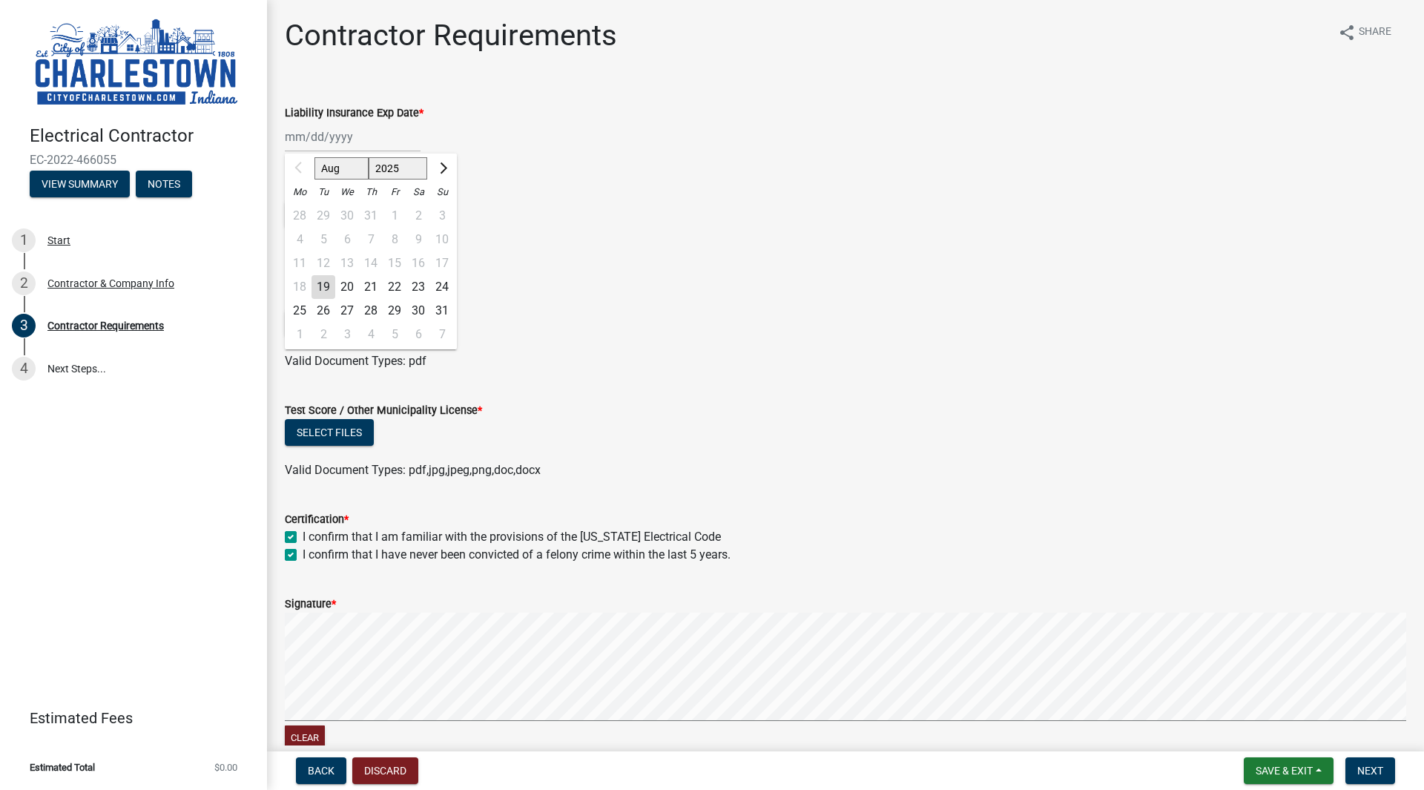
click at [391, 166] on select "2025 2026 2027 2028 2029 2030 2031 2032 2033 2034 2035 2036 2037 2038 2039 2040…" at bounding box center [398, 168] width 59 height 22
select select "2026"
click at [369, 157] on select "2025 2026 2027 2028 2029 2030 2031 2032 2033 2034 2035 2036 2037 2038 2039 2040…" at bounding box center [398, 168] width 59 height 22
click at [370, 313] on div "27" at bounding box center [371, 311] width 24 height 24
type input "[DATE]"
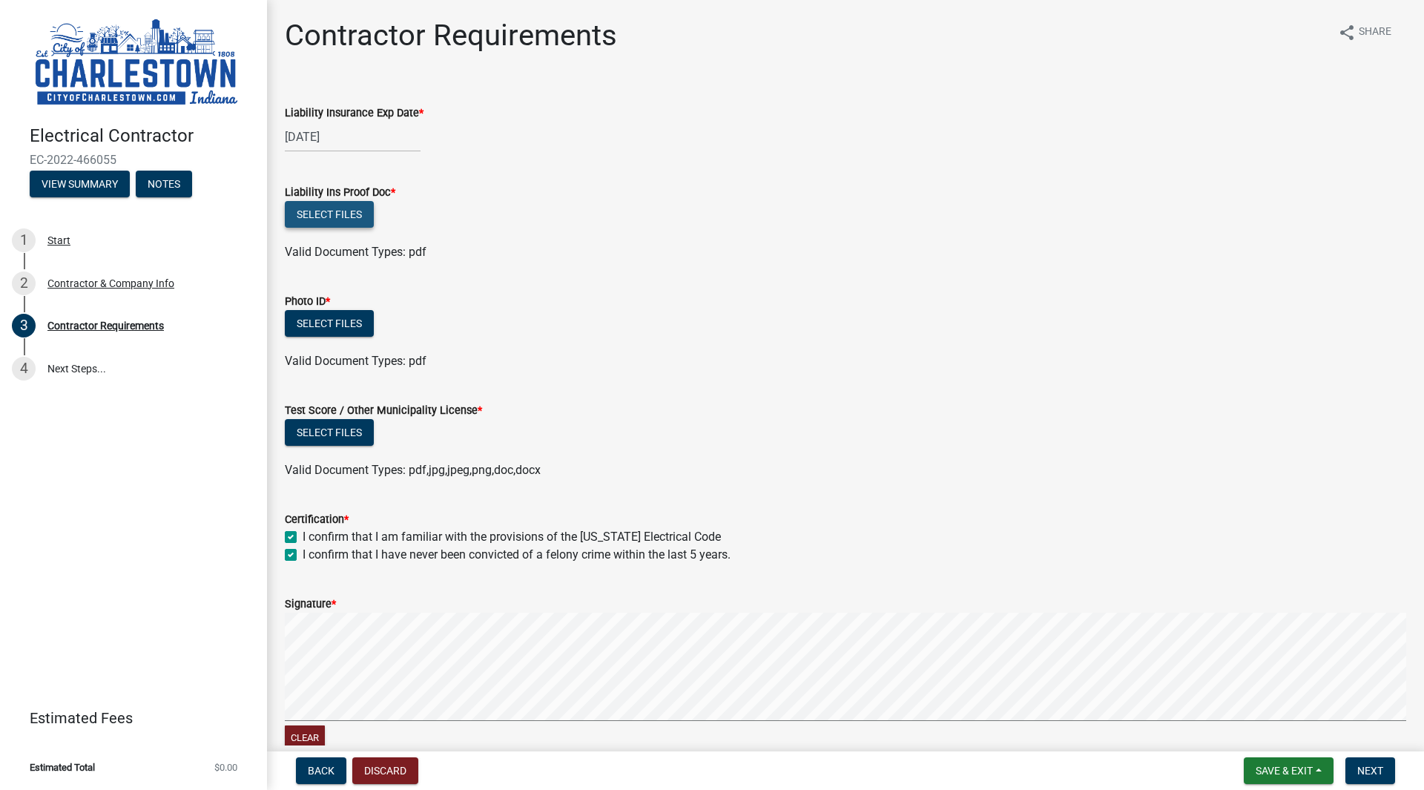
click at [342, 222] on button "Select files" at bounding box center [329, 214] width 89 height 27
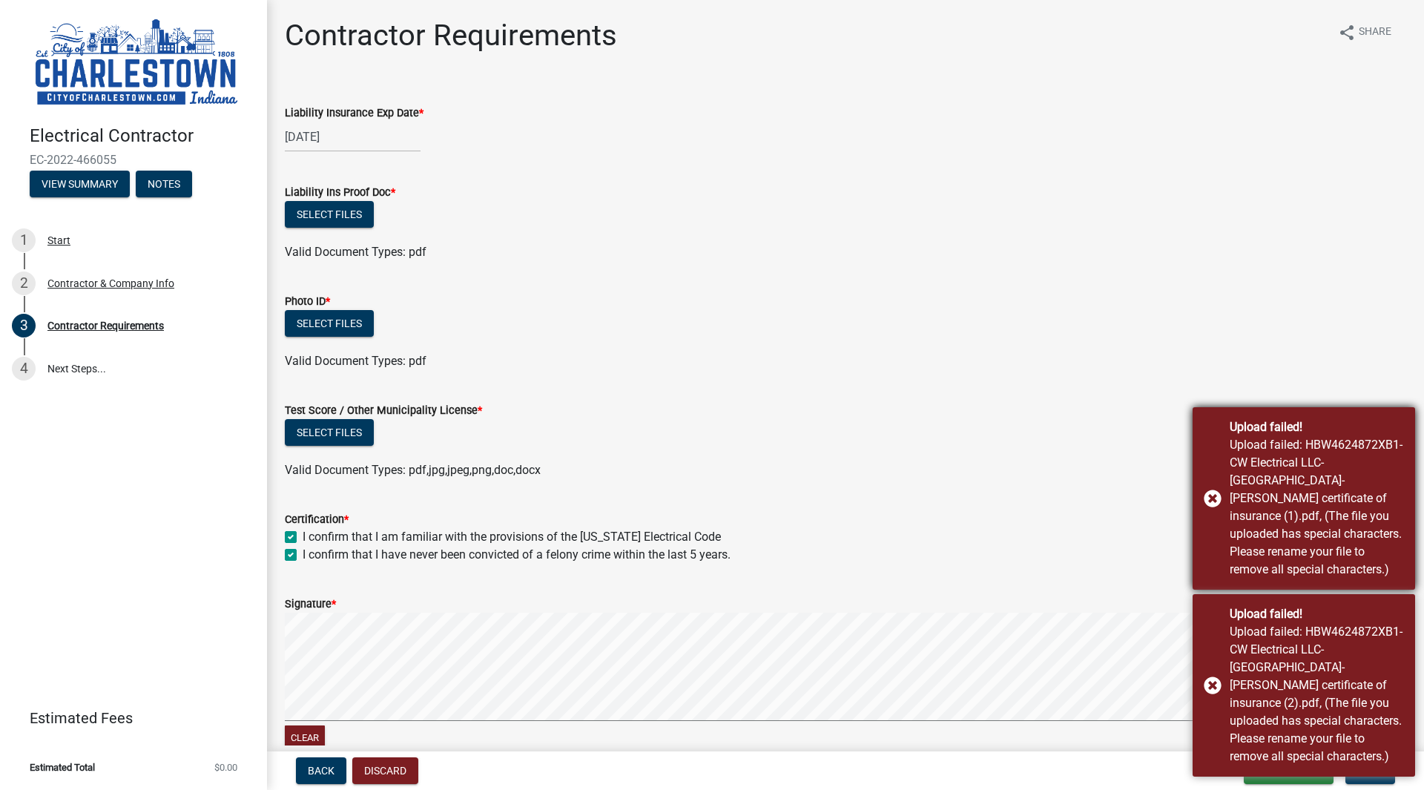
click at [1212, 526] on div "Upload failed! Upload failed: HBW4624872XB1-CW Electrical LLC-[GEOGRAPHIC_DATA]…" at bounding box center [1303, 498] width 222 height 182
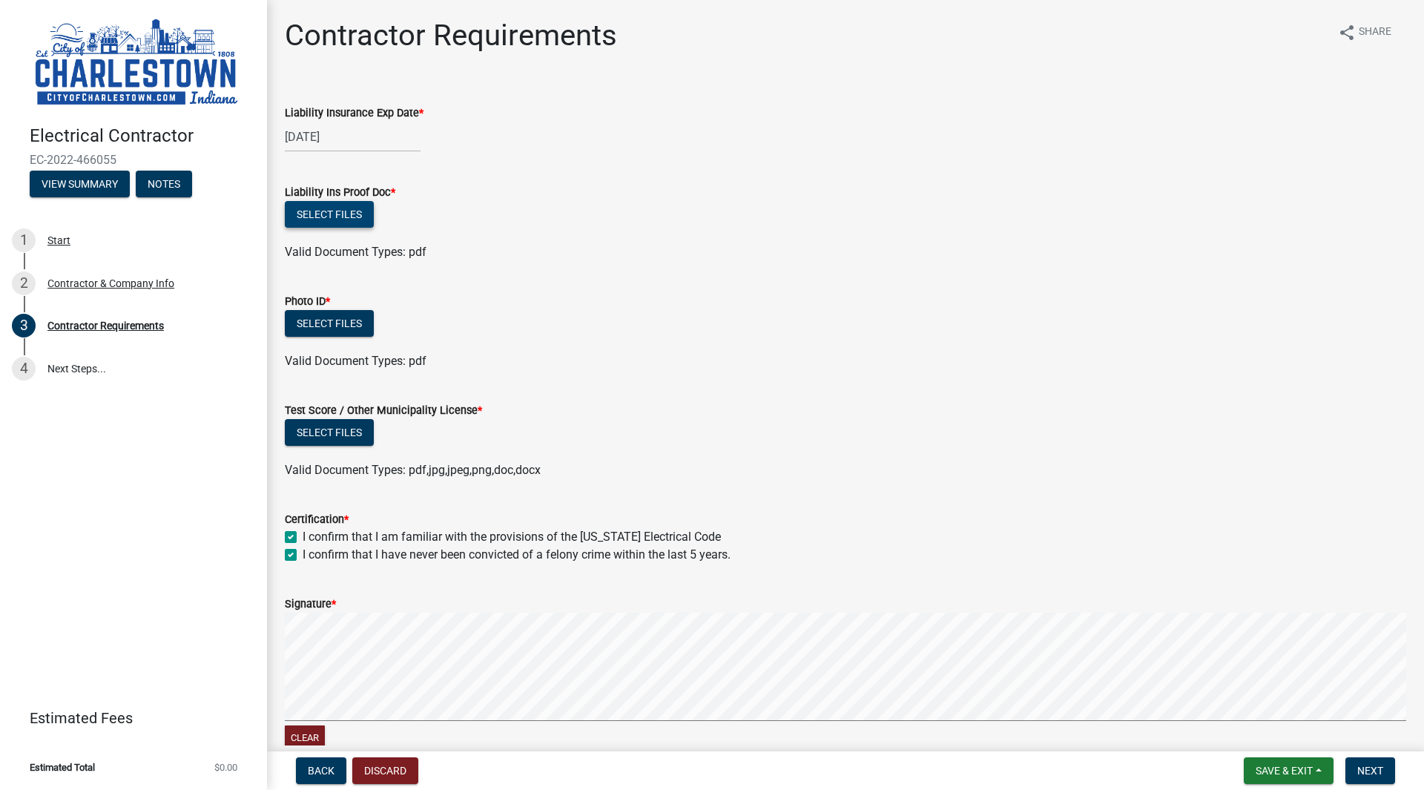
click at [334, 216] on button "Select files" at bounding box center [329, 214] width 89 height 27
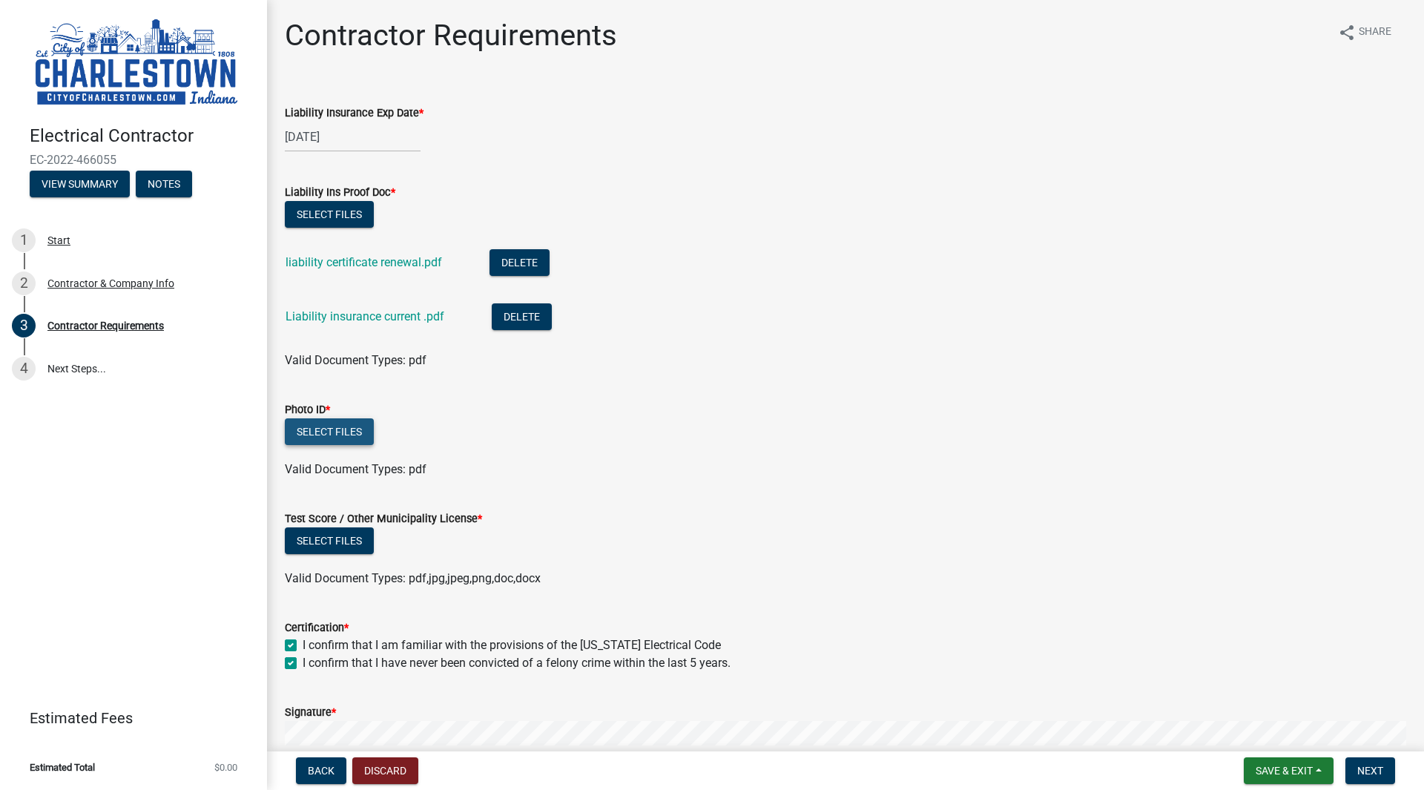
click at [362, 440] on button "Select files" at bounding box center [329, 431] width 89 height 27
click at [331, 540] on button "Select files" at bounding box center [329, 540] width 89 height 27
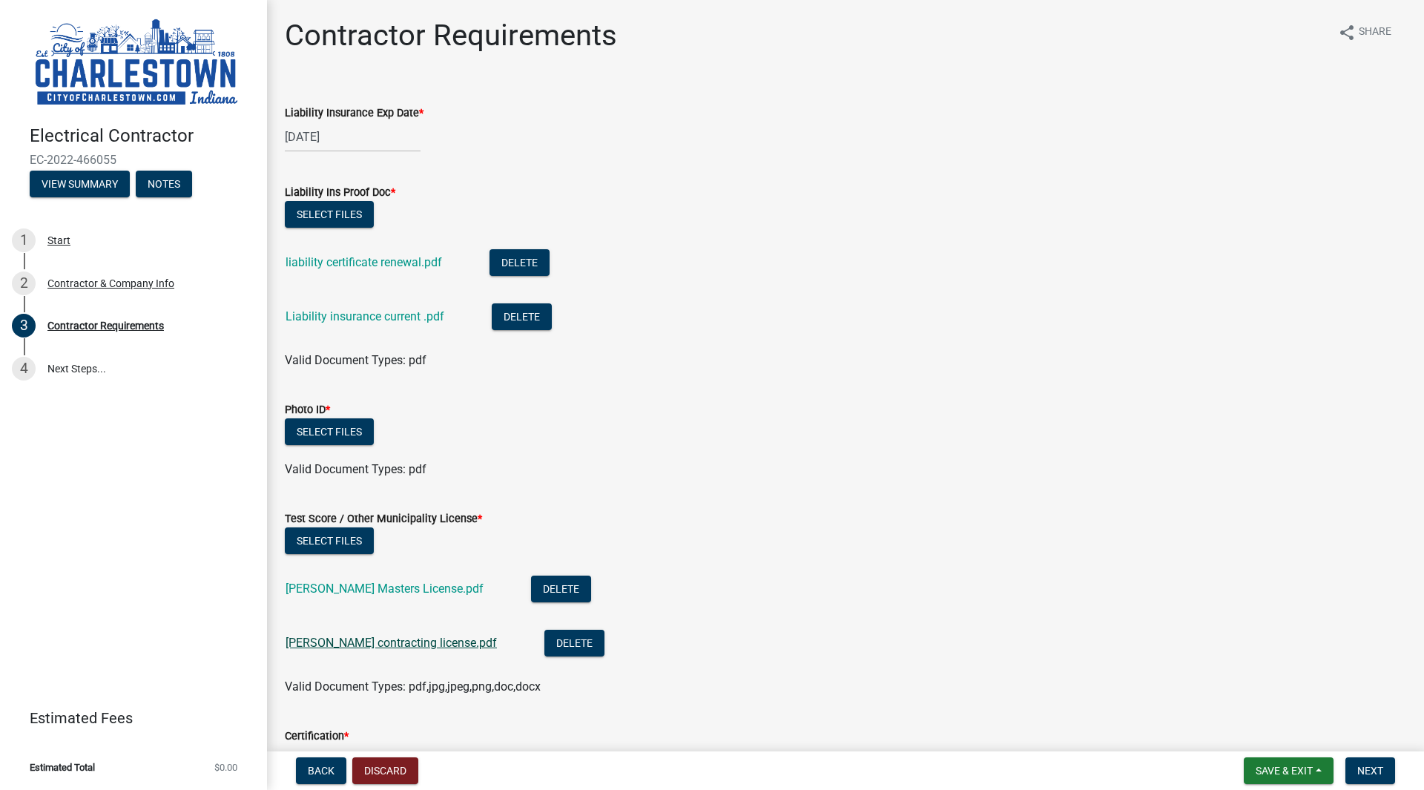
click at [421, 643] on link "[PERSON_NAME] contracting license.pdf" at bounding box center [390, 642] width 211 height 14
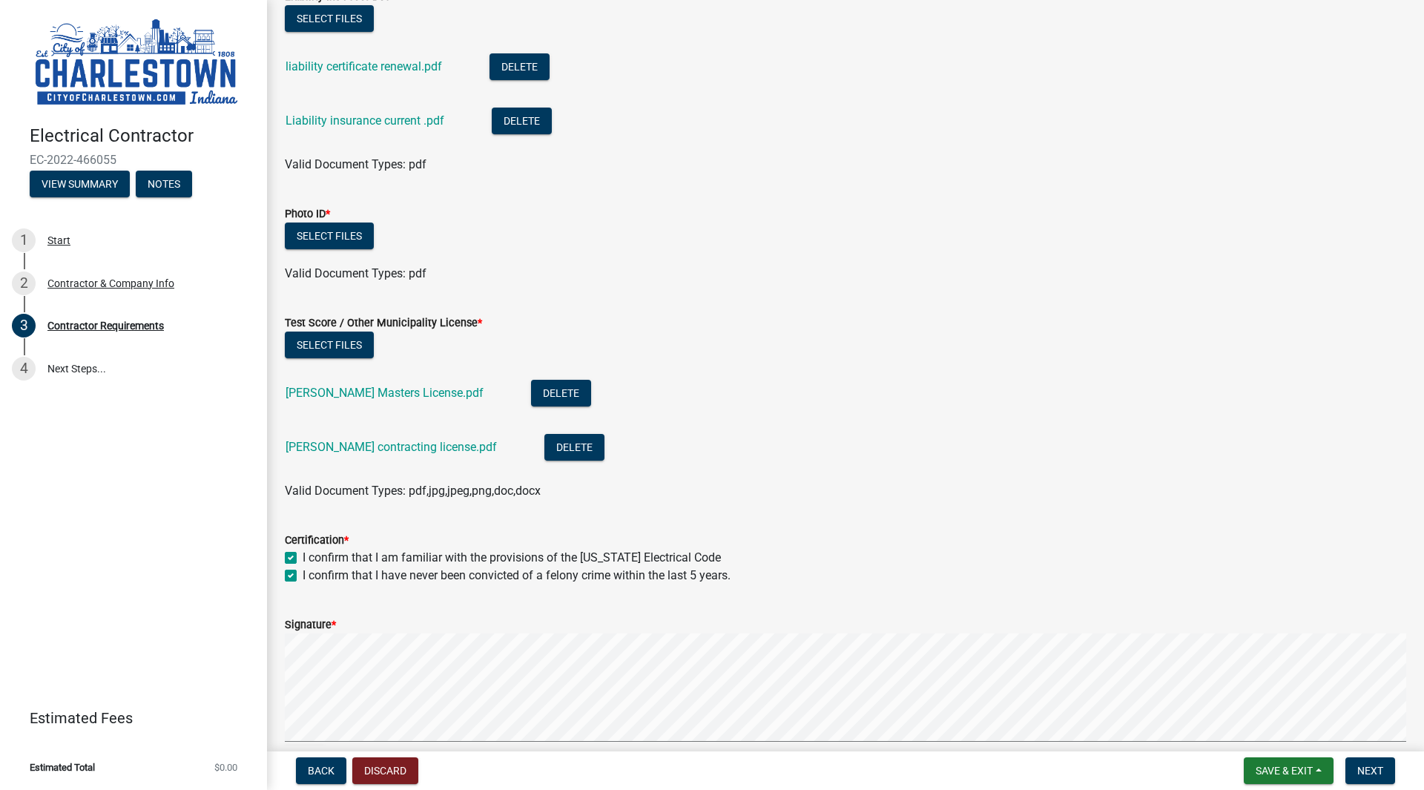
scroll to position [196, 0]
click at [345, 242] on button "Select files" at bounding box center [329, 235] width 89 height 27
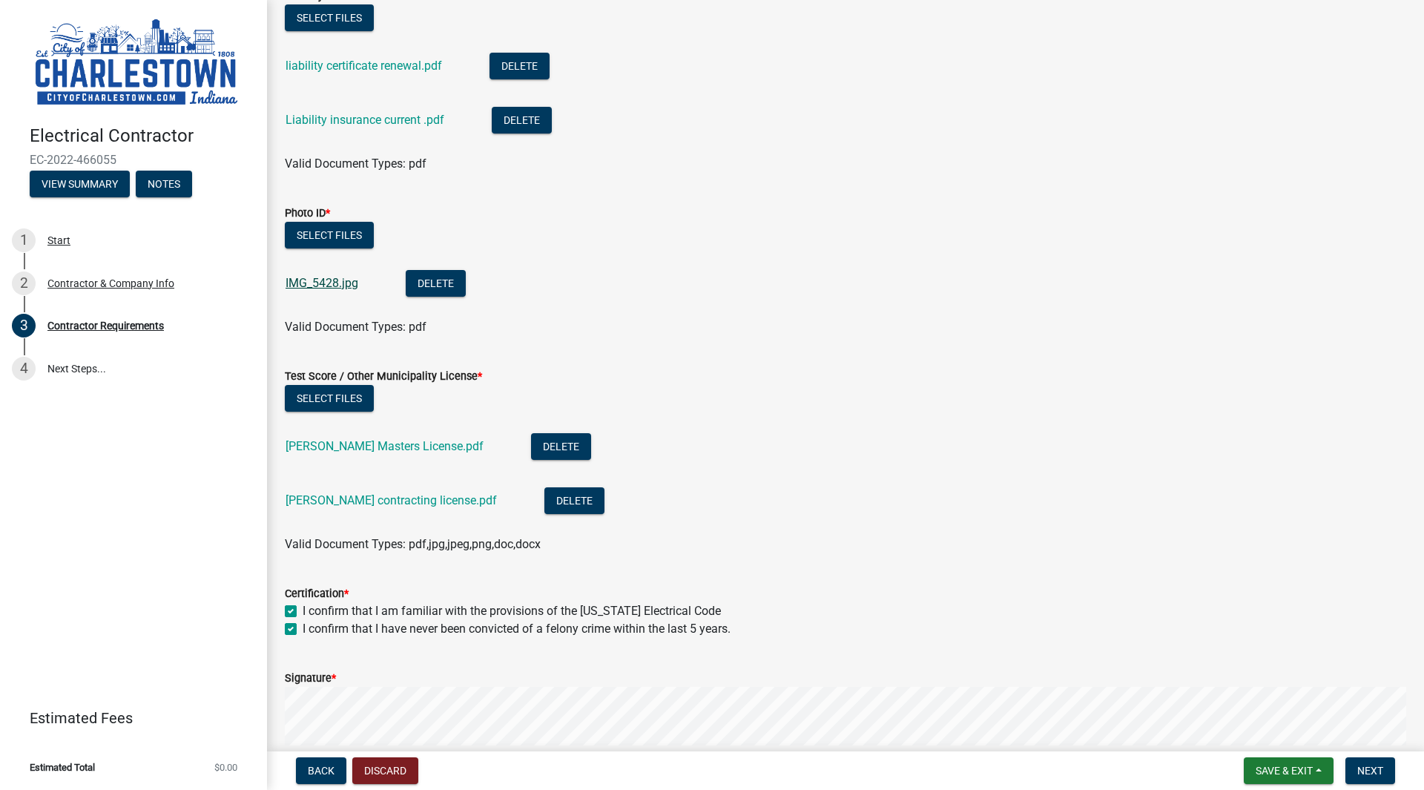
click at [348, 288] on link "IMG_5428.jpg" at bounding box center [321, 283] width 73 height 14
click at [437, 280] on button "Delete" at bounding box center [436, 283] width 60 height 27
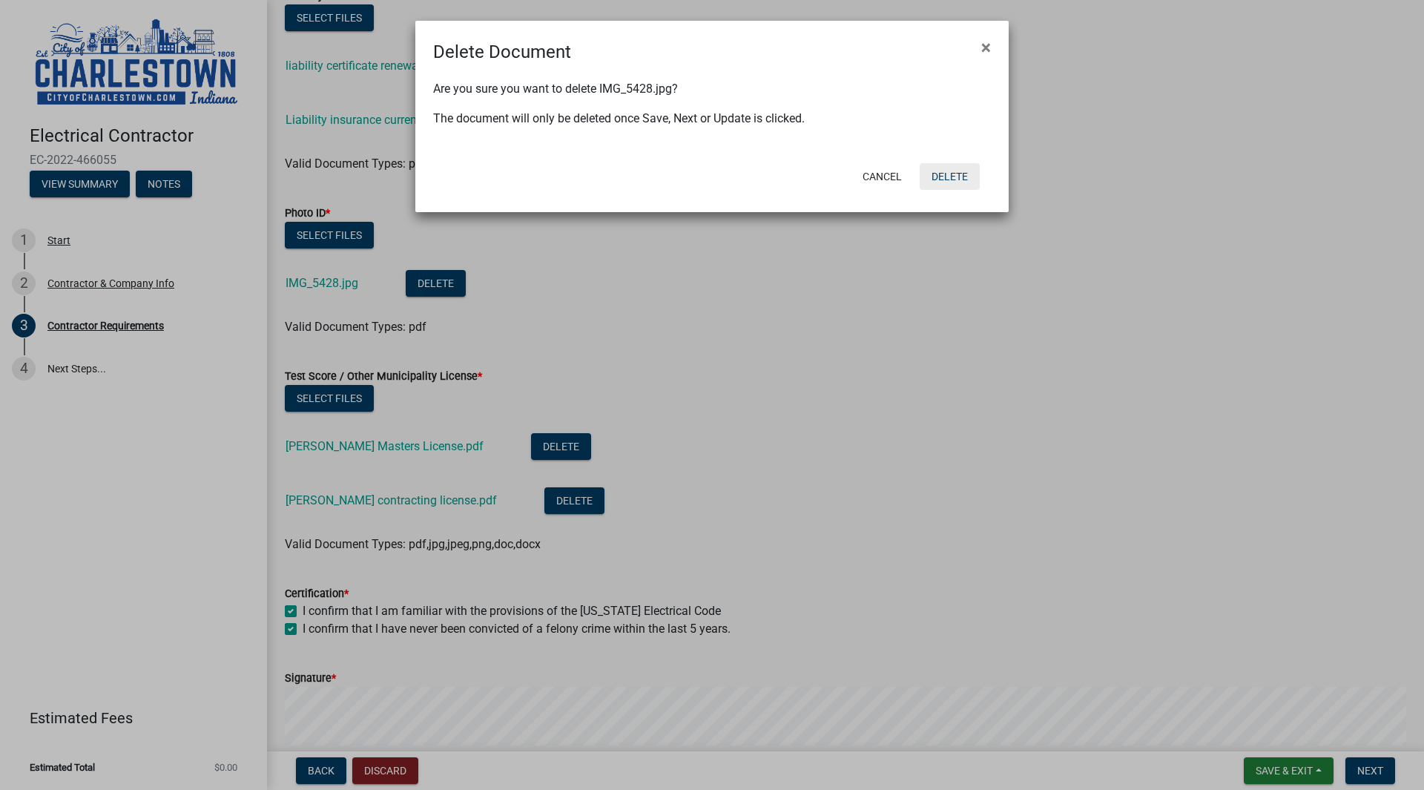
click at [952, 176] on button "Delete" at bounding box center [949, 176] width 60 height 27
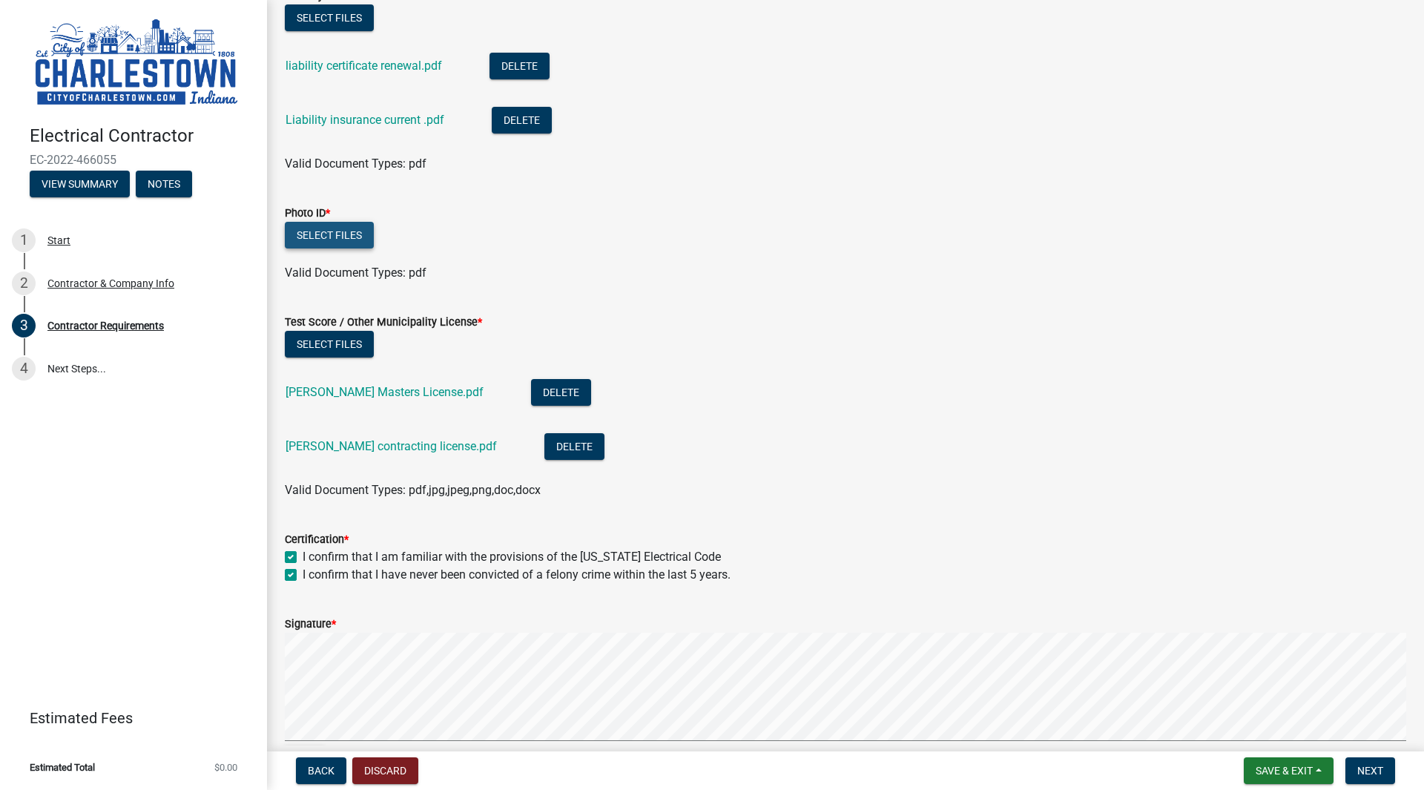
click at [351, 233] on button "Select files" at bounding box center [329, 235] width 89 height 27
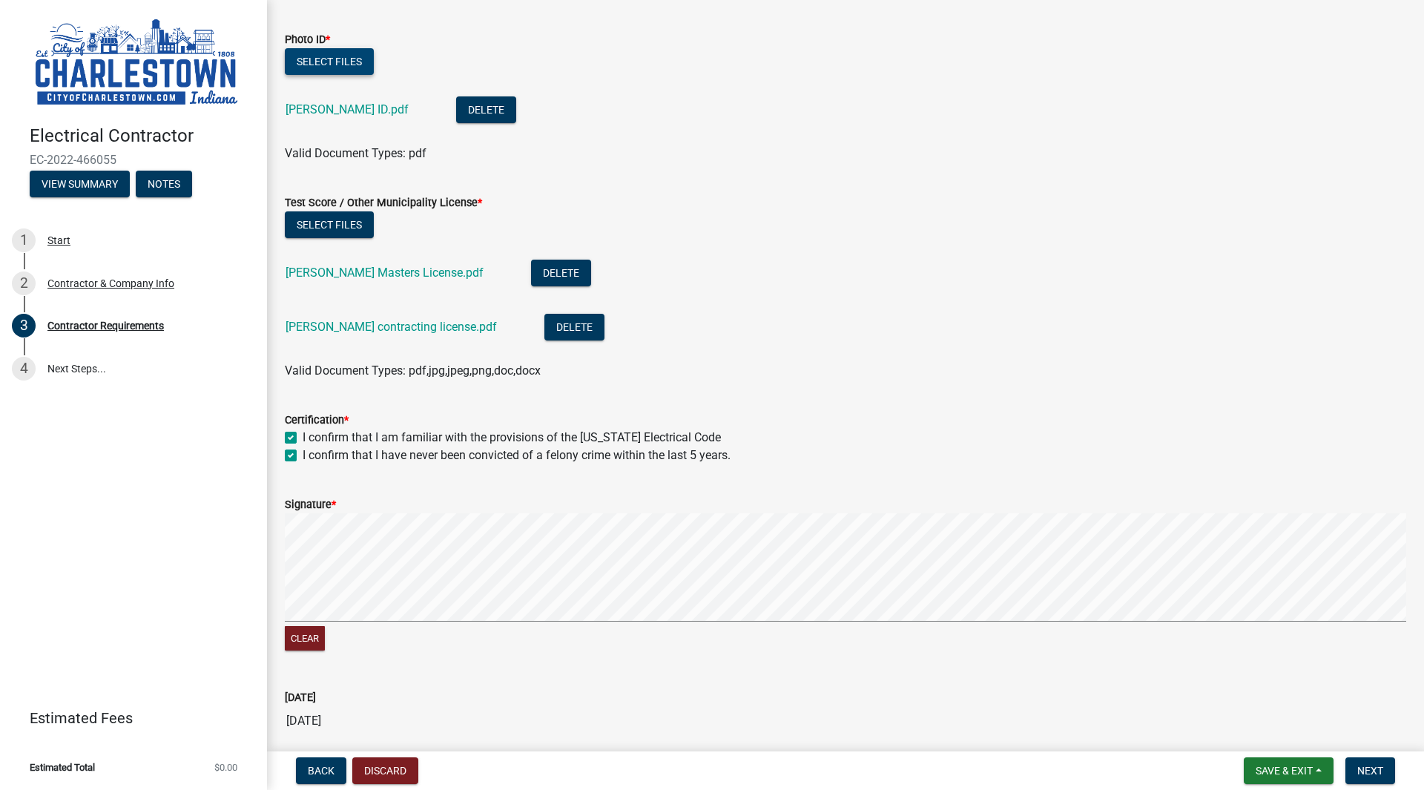
scroll to position [430, 0]
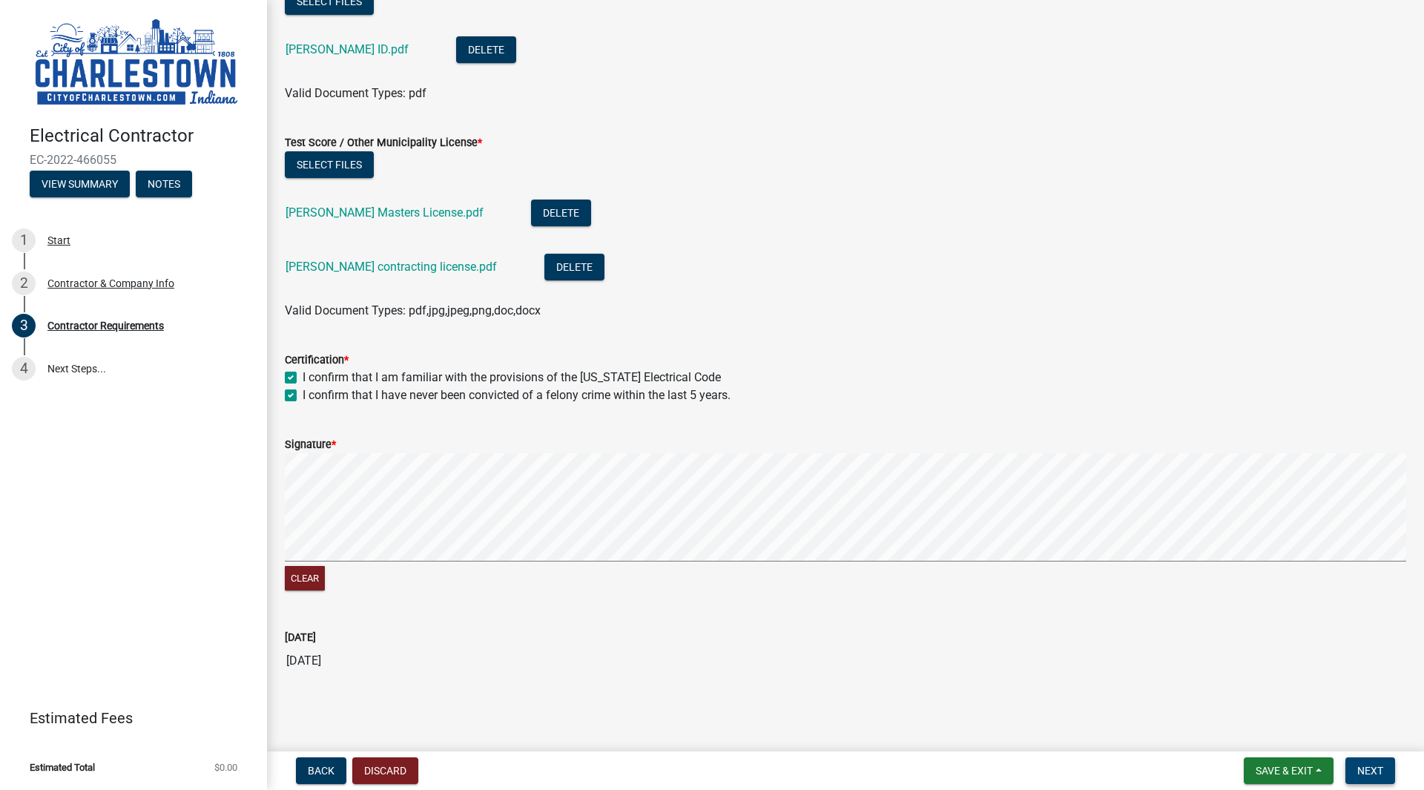
click at [1367, 769] on span "Next" at bounding box center [1370, 770] width 26 height 12
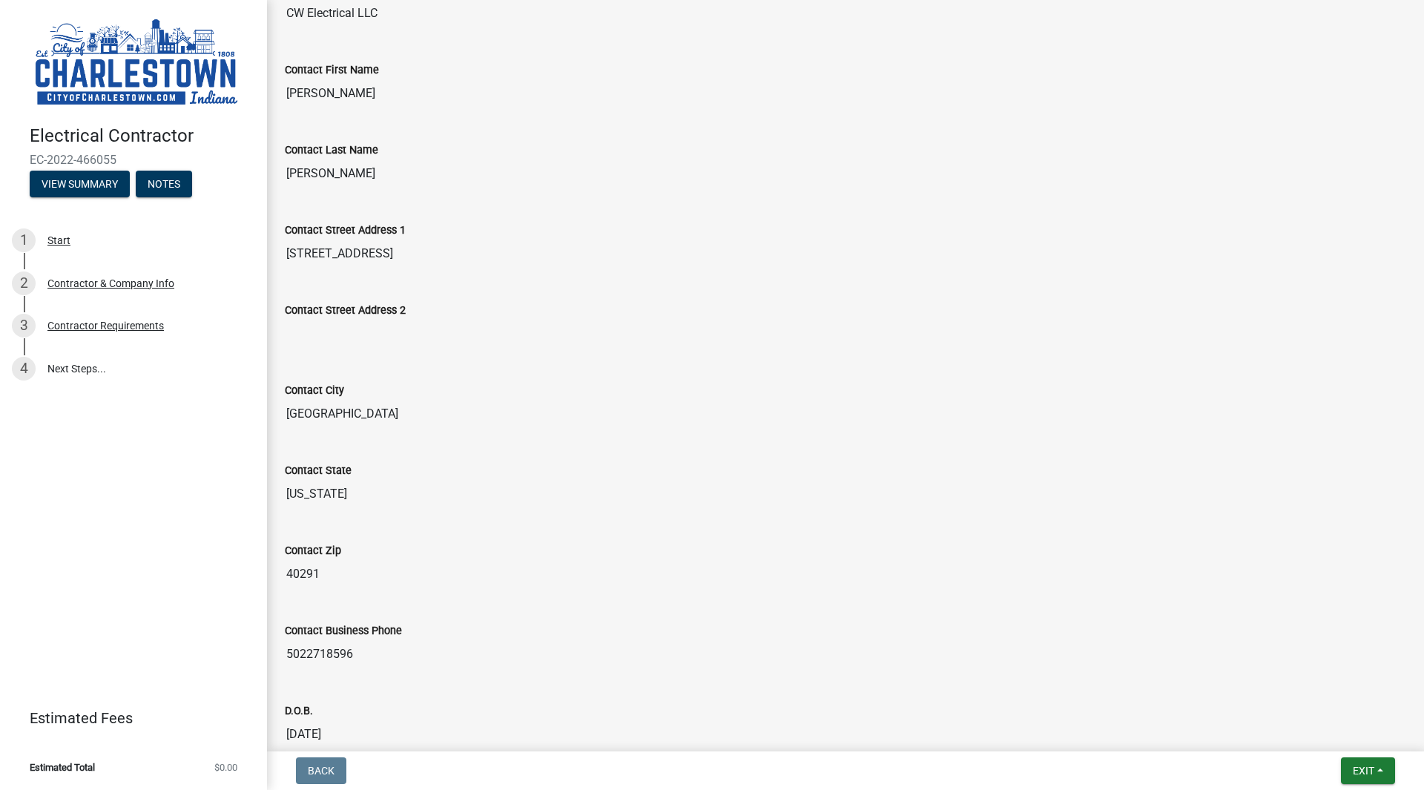
scroll to position [0, 0]
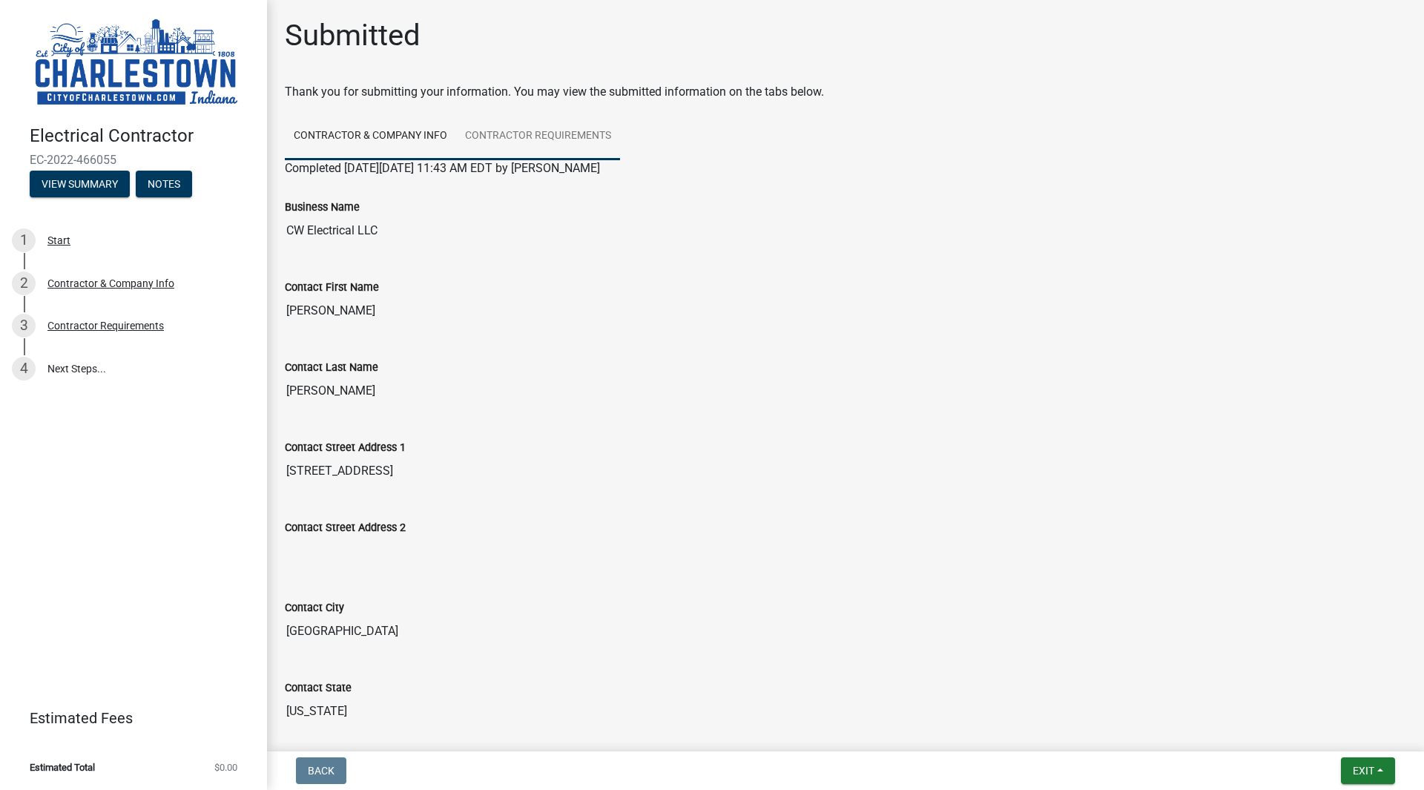
click at [532, 133] on link "Contractor Requirements" at bounding box center [538, 136] width 164 height 47
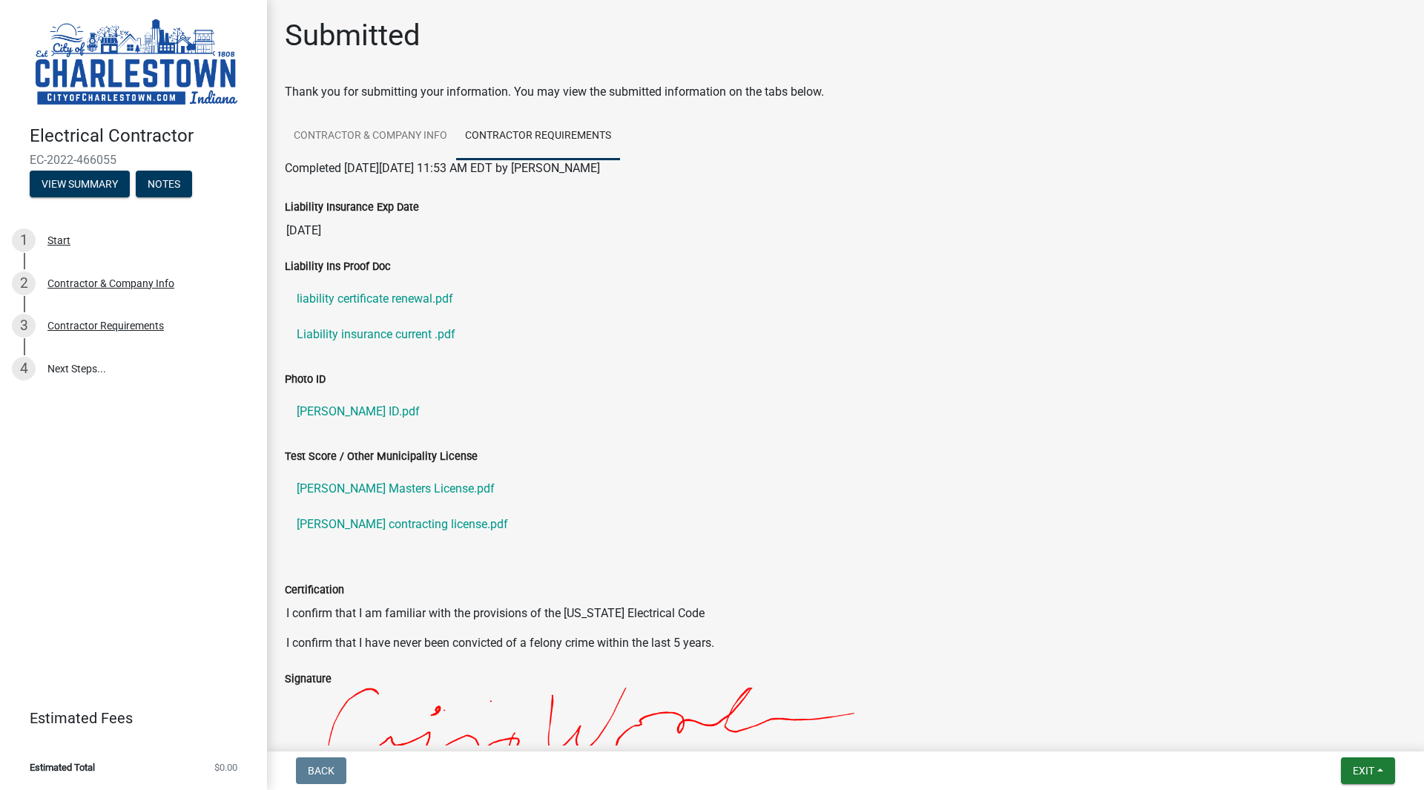
scroll to position [1, 0]
click at [53, 189] on button "View Summary" at bounding box center [80, 184] width 100 height 27
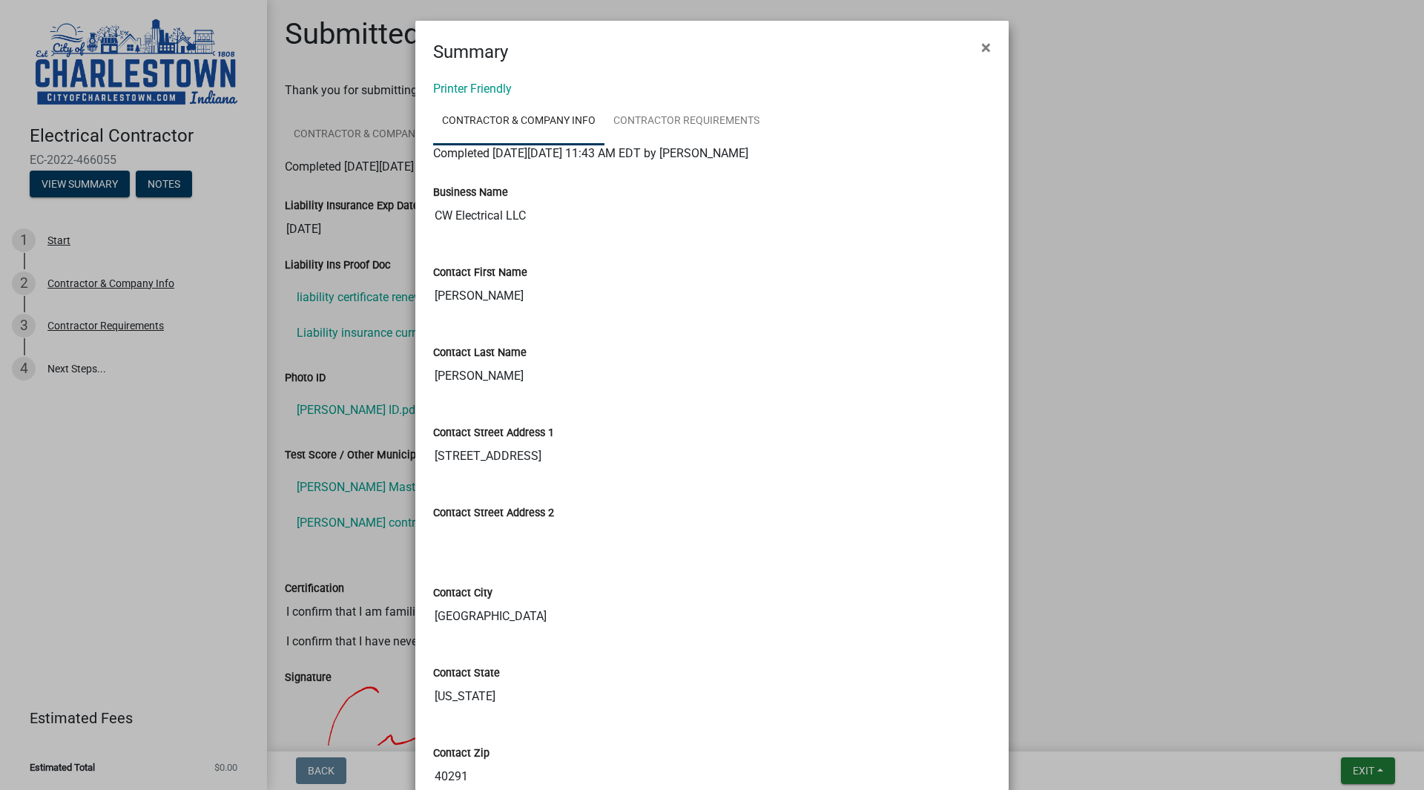
scroll to position [13, 0]
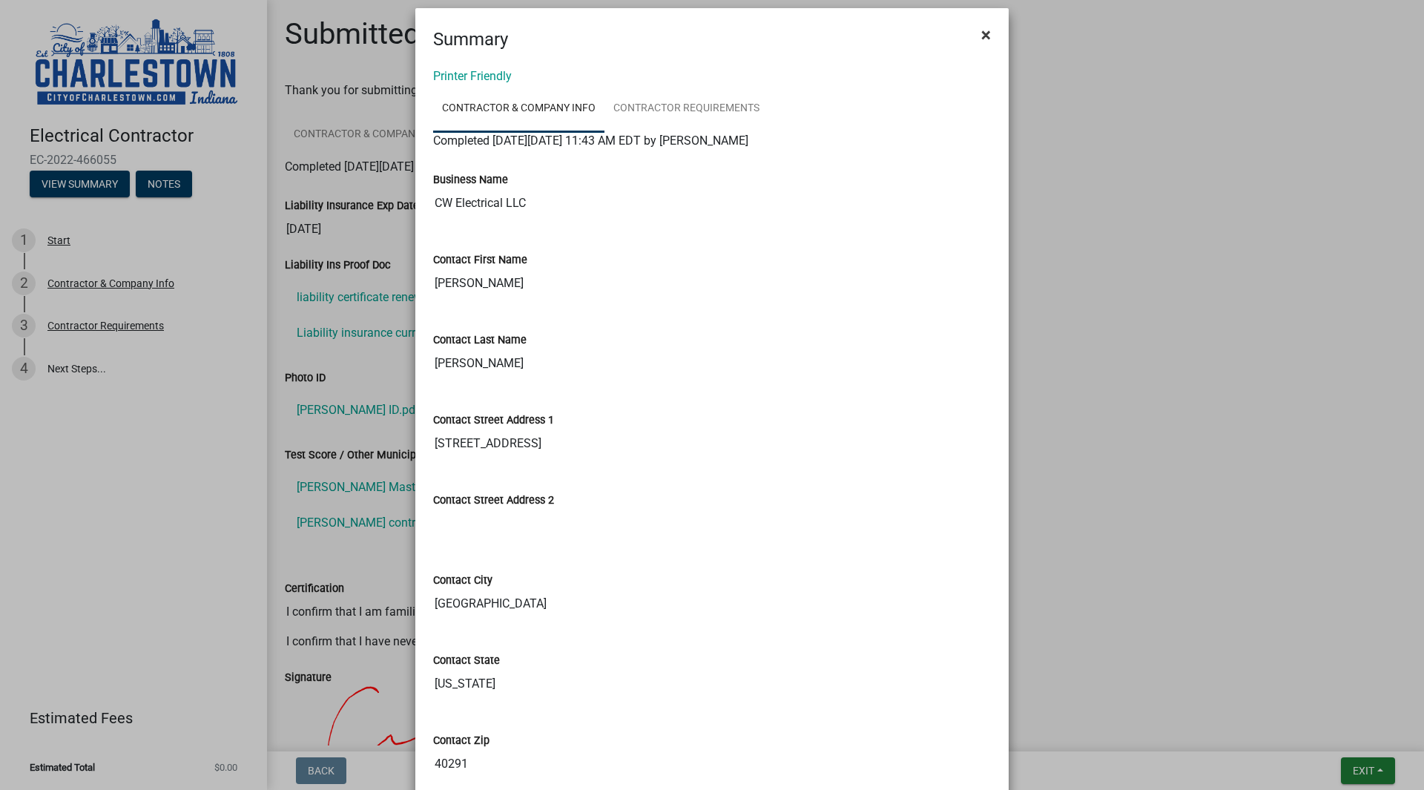
click at [981, 33] on span "×" at bounding box center [986, 34] width 10 height 21
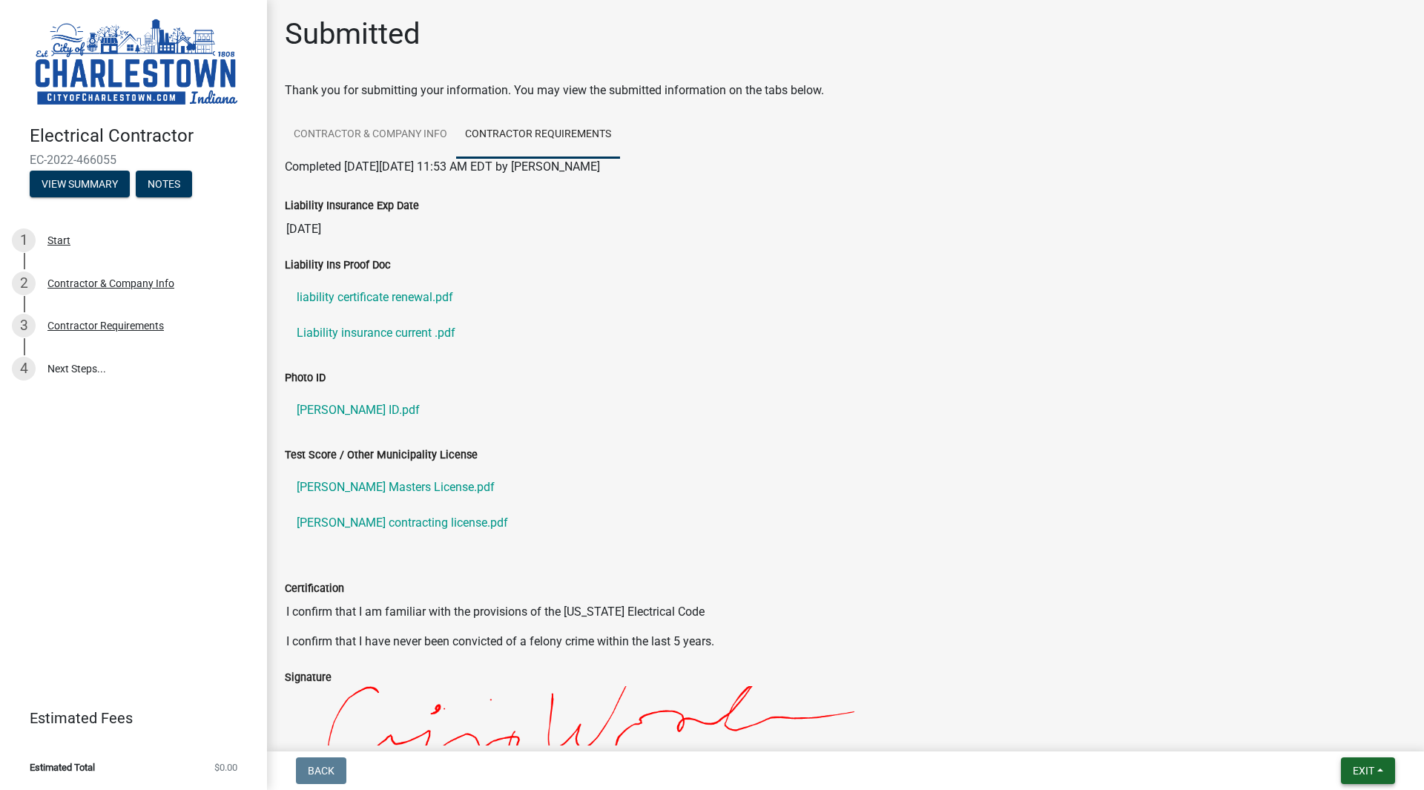
click at [1367, 767] on span "Exit" at bounding box center [1363, 770] width 22 height 12
click at [1344, 727] on button "Save & Exit" at bounding box center [1335, 732] width 119 height 36
